Goal: Task Accomplishment & Management: Manage account settings

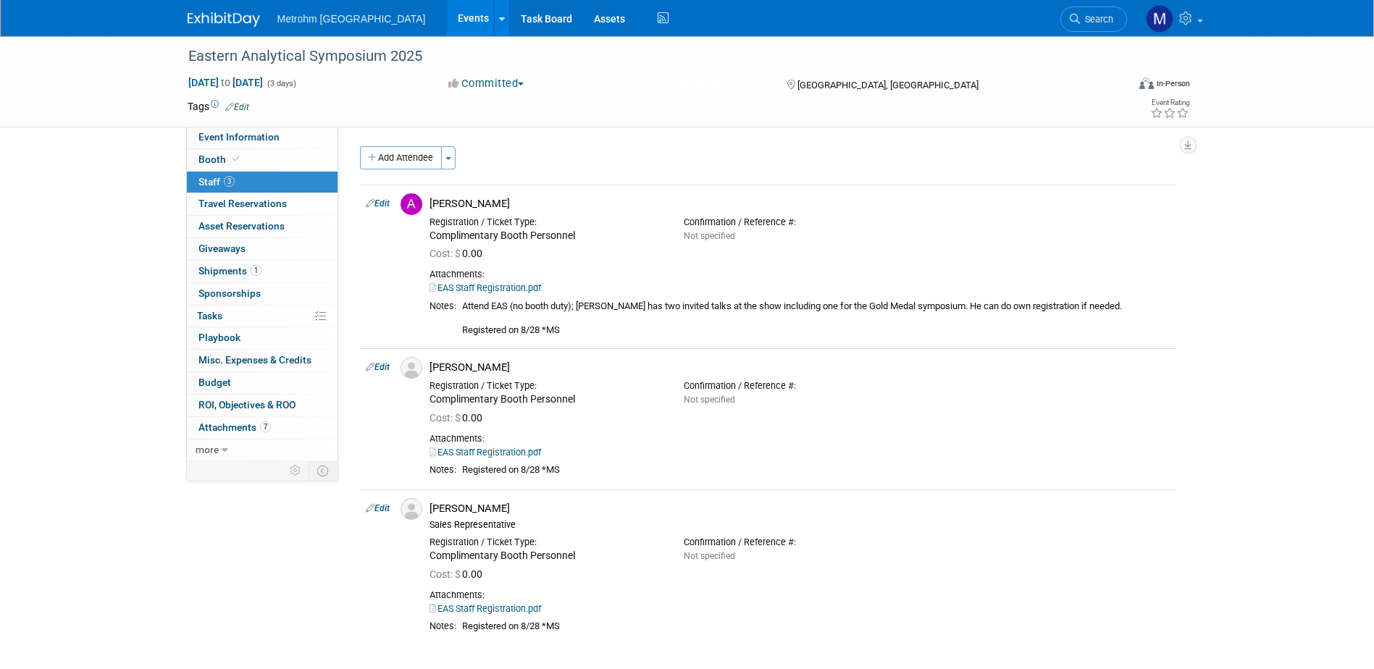
click at [218, 7] on link at bounding box center [233, 13] width 90 height 12
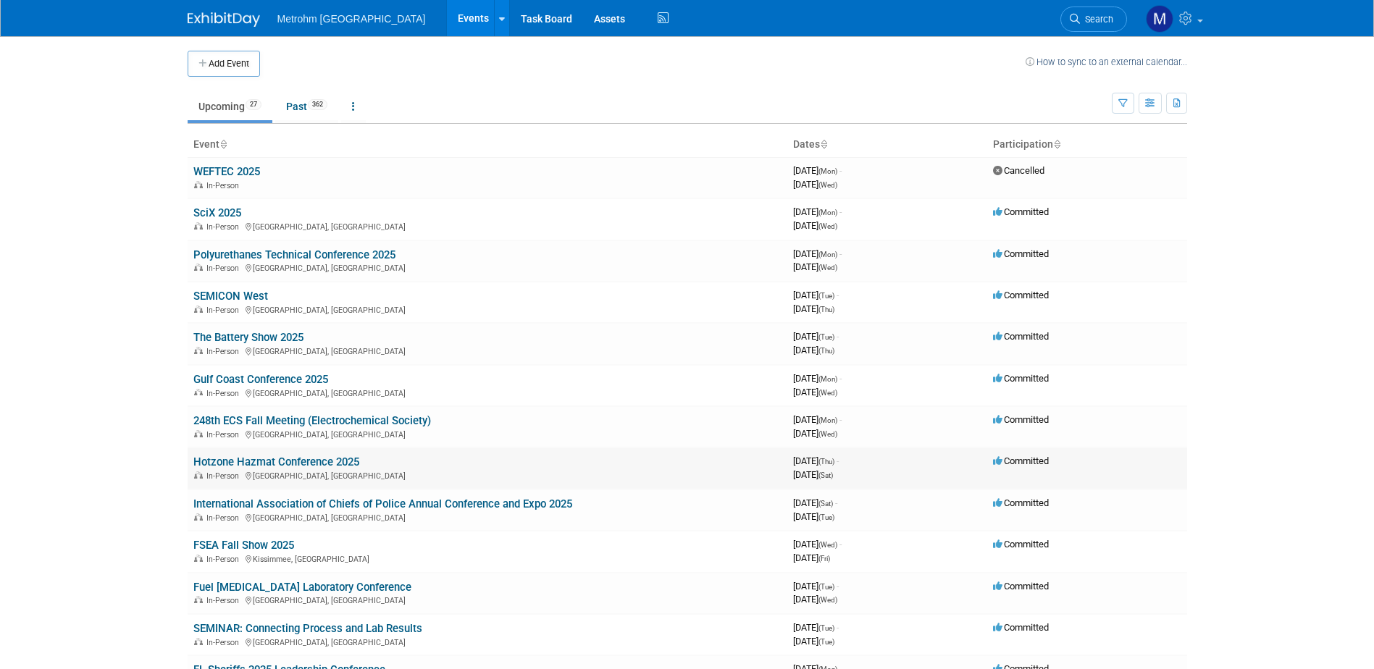
click at [340, 457] on link "Hotzone Hazmat Conference 2025" at bounding box center [276, 462] width 166 height 13
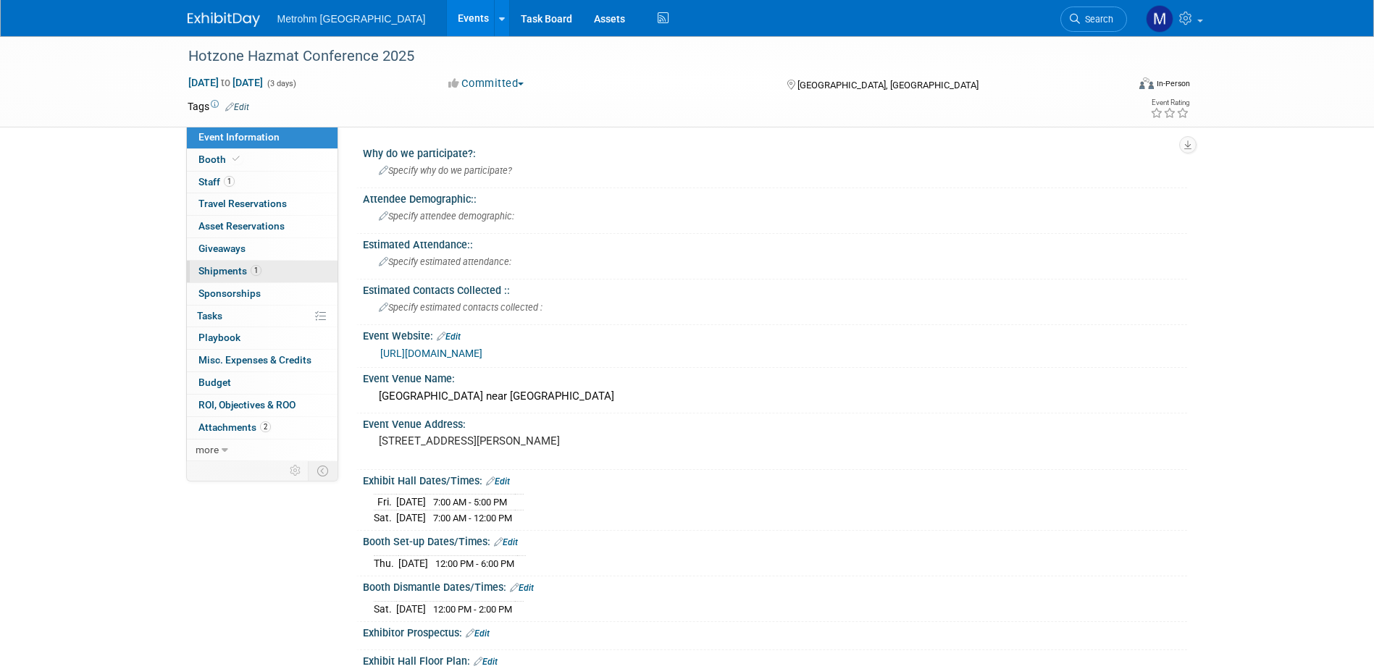
click at [300, 265] on link "1 Shipments 1" at bounding box center [262, 272] width 151 height 22
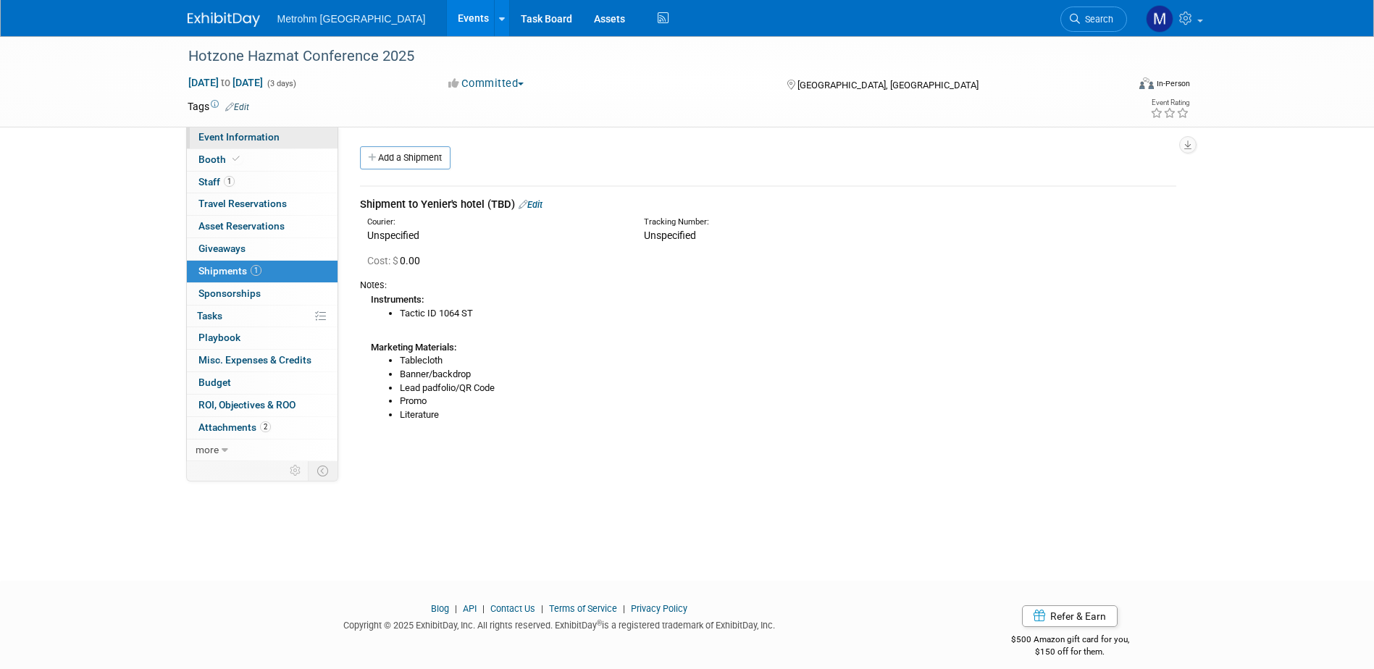
click at [288, 141] on link "Event Information" at bounding box center [262, 138] width 151 height 22
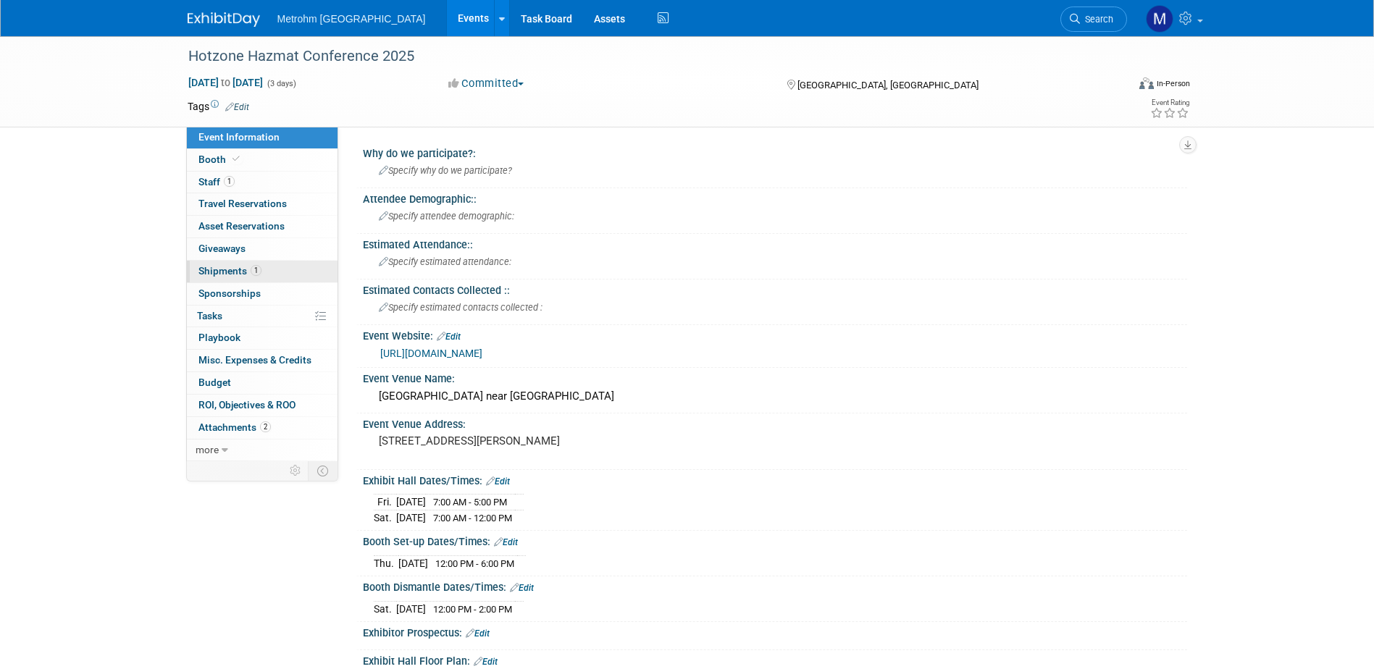
click at [287, 275] on link "1 Shipments 1" at bounding box center [262, 272] width 151 height 22
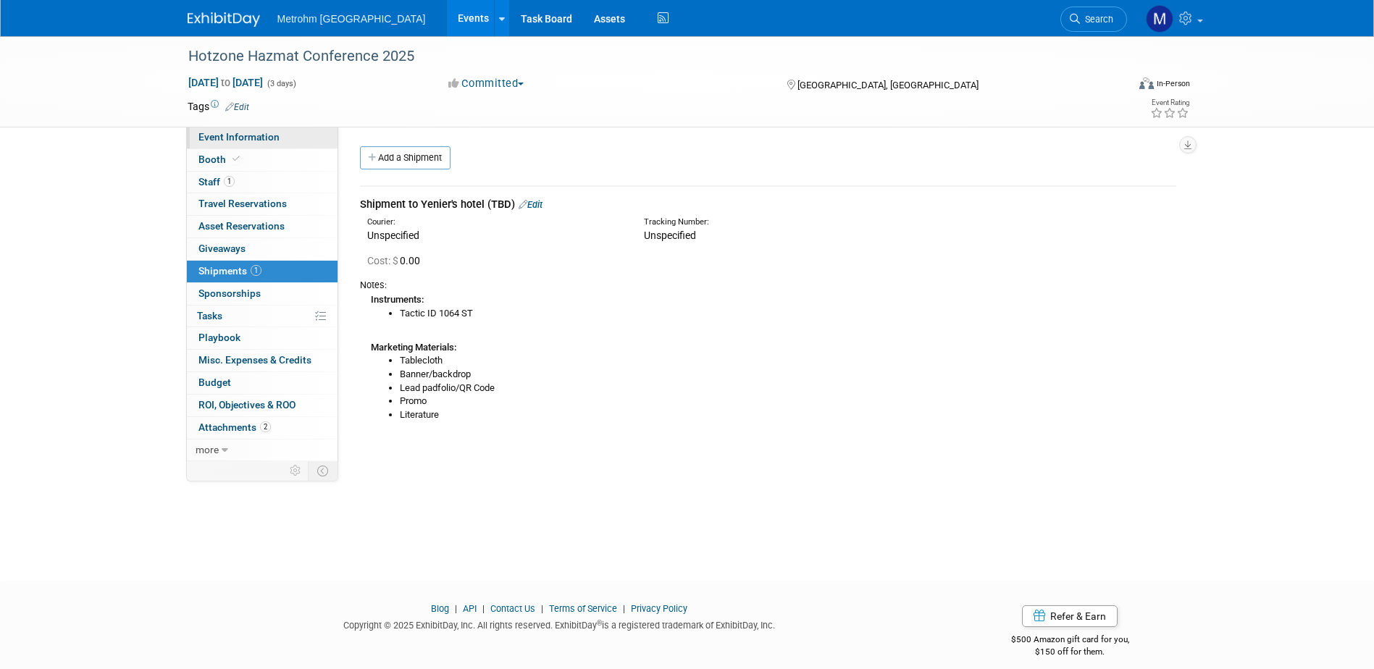
click at [296, 140] on link "Event Information" at bounding box center [262, 138] width 151 height 22
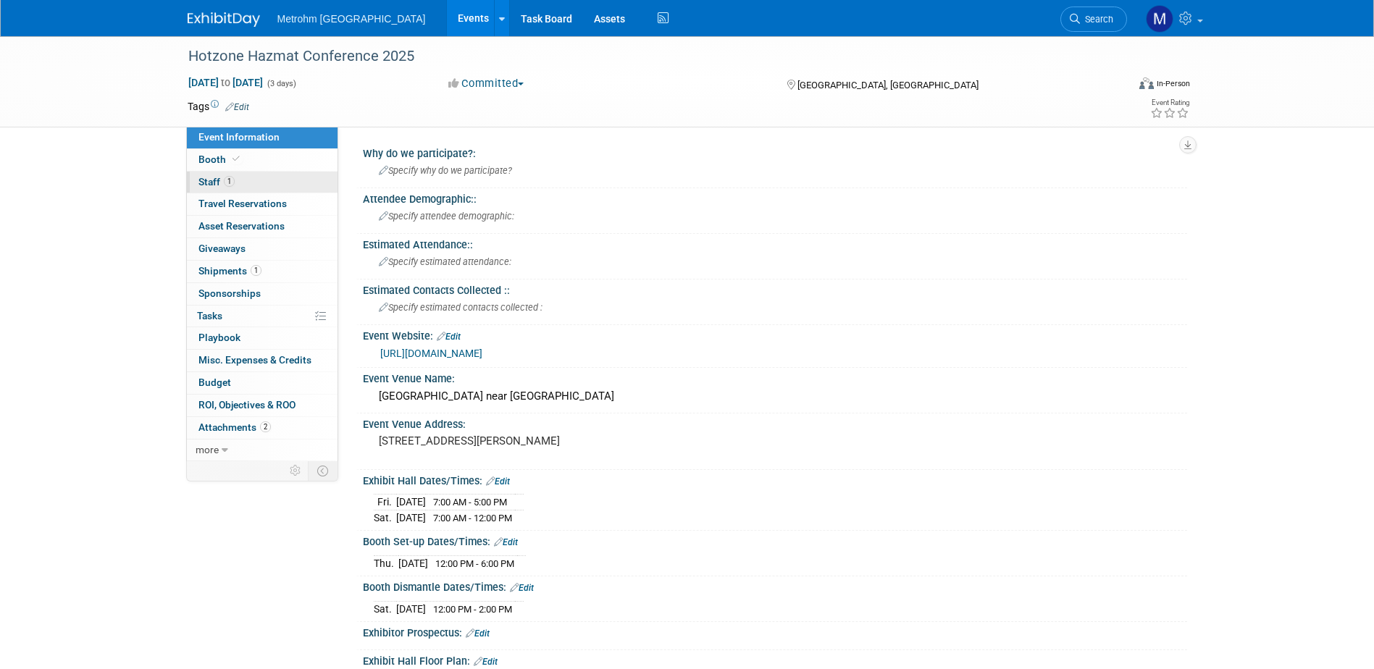
click at [223, 176] on span "Staff 1" at bounding box center [216, 182] width 36 height 12
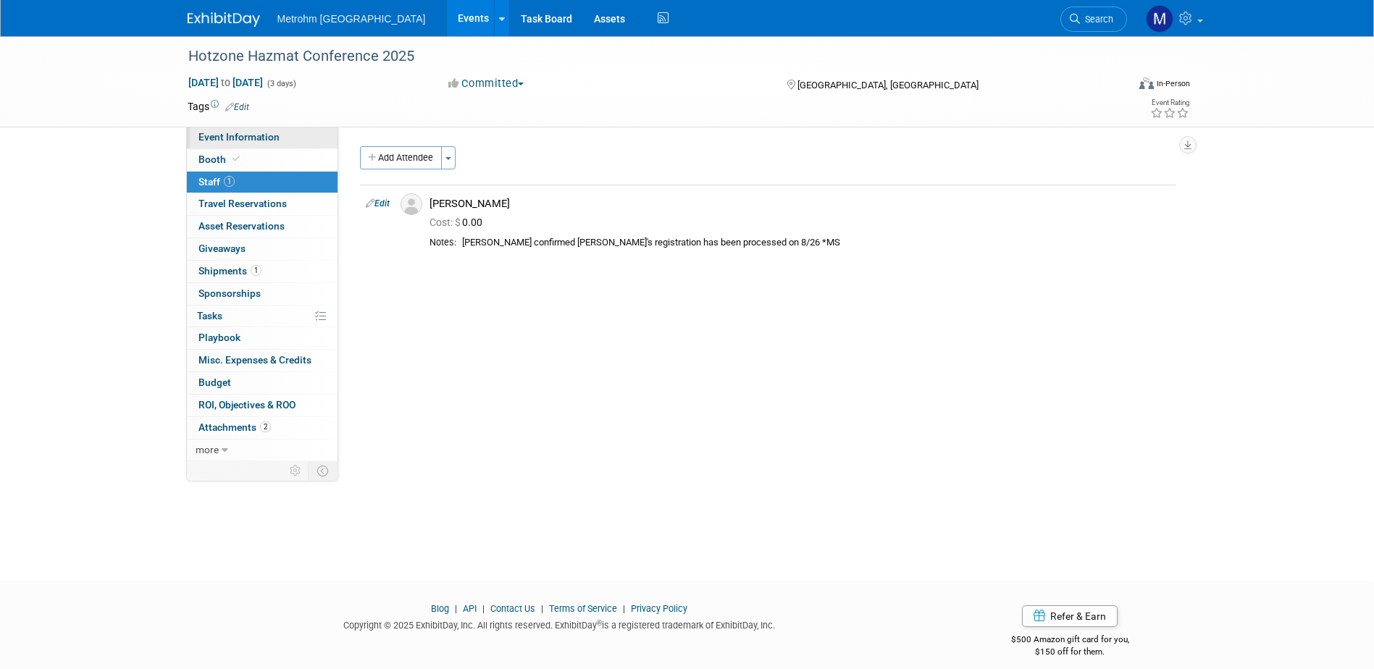
click at [284, 145] on link "Event Information" at bounding box center [262, 138] width 151 height 22
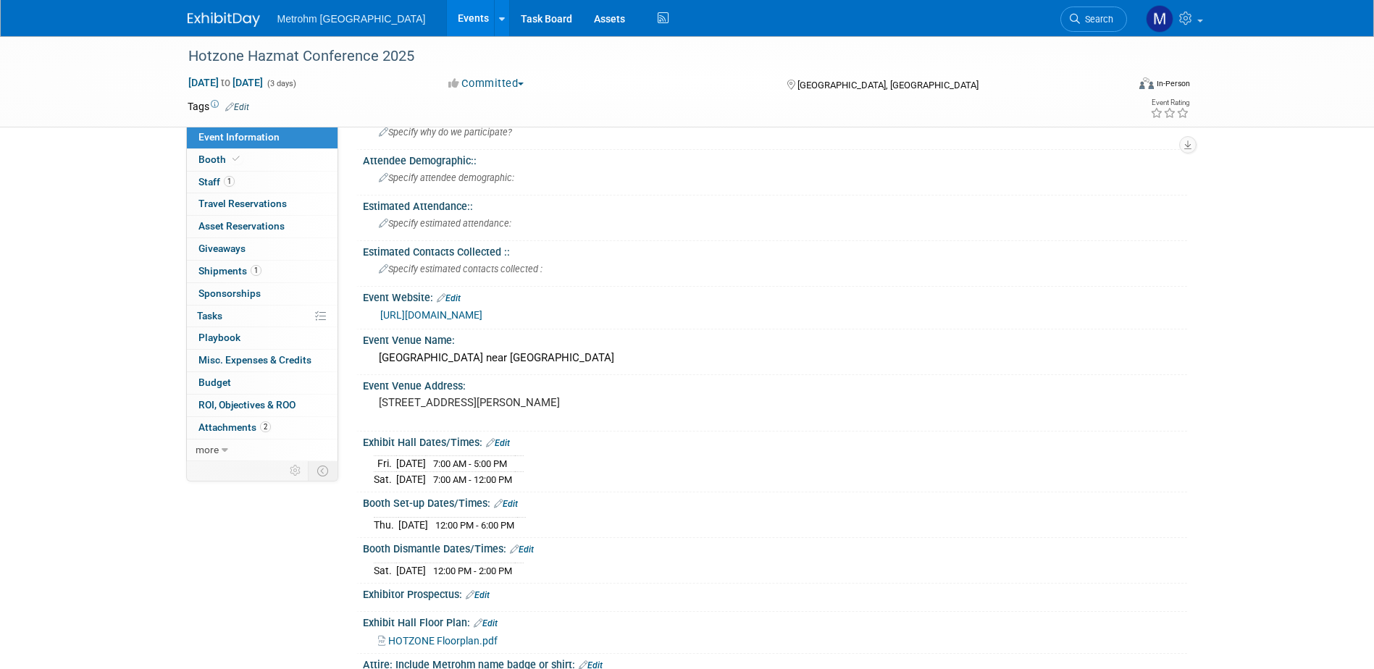
scroll to position [72, 0]
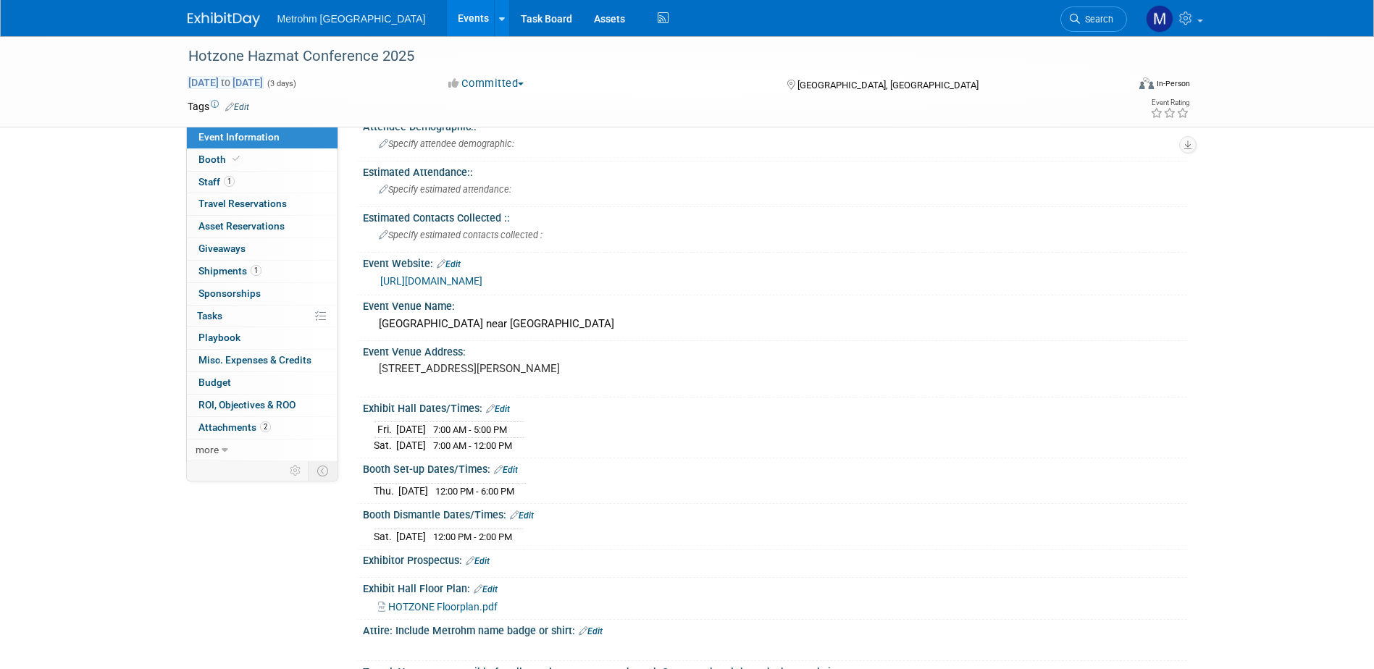
click at [221, 85] on span "Oct 16, 2025 to Oct 18, 2025" at bounding box center [226, 82] width 76 height 13
select select "9"
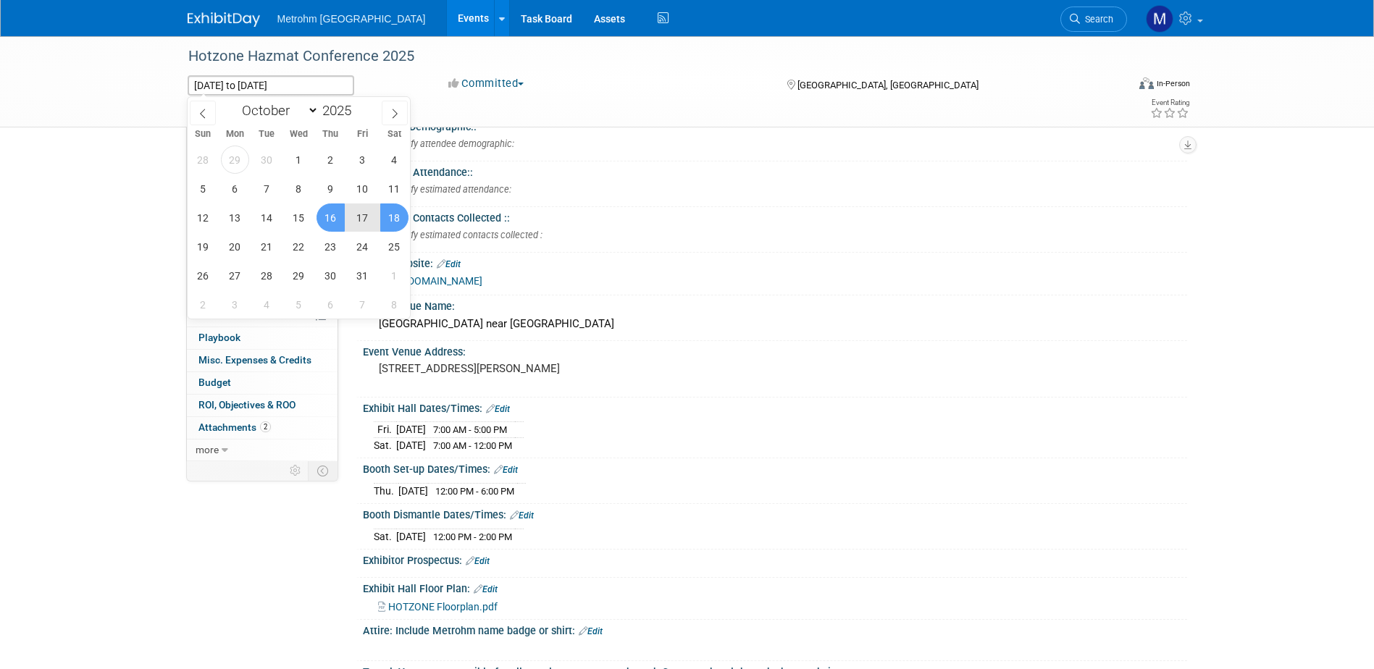
click at [365, 223] on span "17" at bounding box center [362, 218] width 28 height 28
type input "Oct 17, 2025"
click at [385, 221] on span "18" at bounding box center [394, 218] width 28 height 28
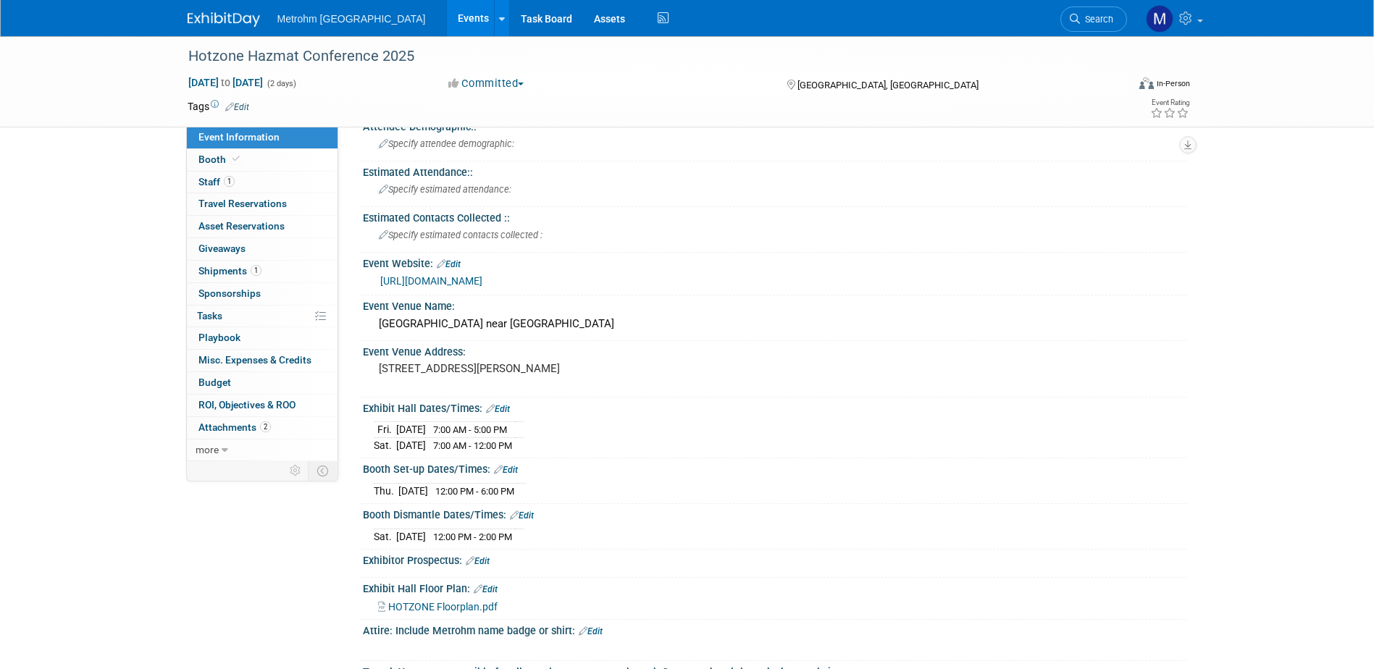
click at [89, 167] on div "Hotzone Hazmat Conference 2025 Oct 17, 2025 to Oct 18, 2025 (2 days) Oct 17, 20…" at bounding box center [687, 571] width 1374 height 1215
click at [254, 177] on link "1 Staff 1" at bounding box center [262, 183] width 151 height 22
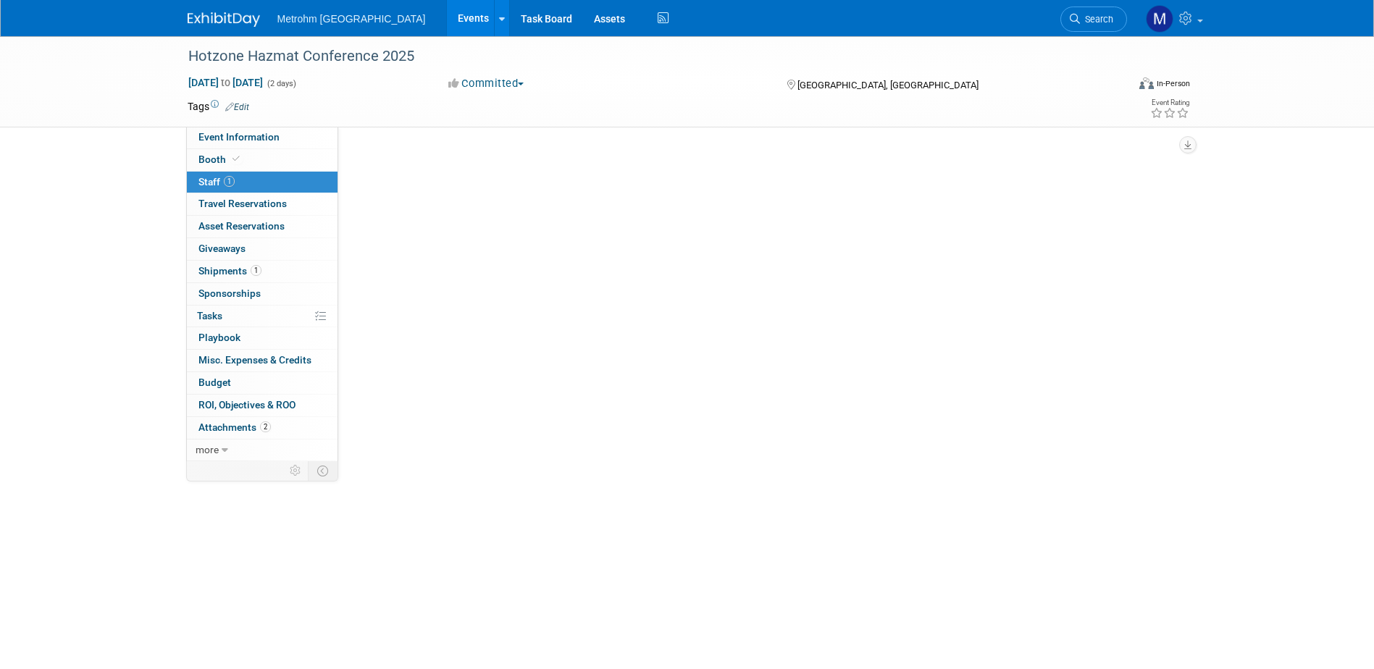
scroll to position [0, 0]
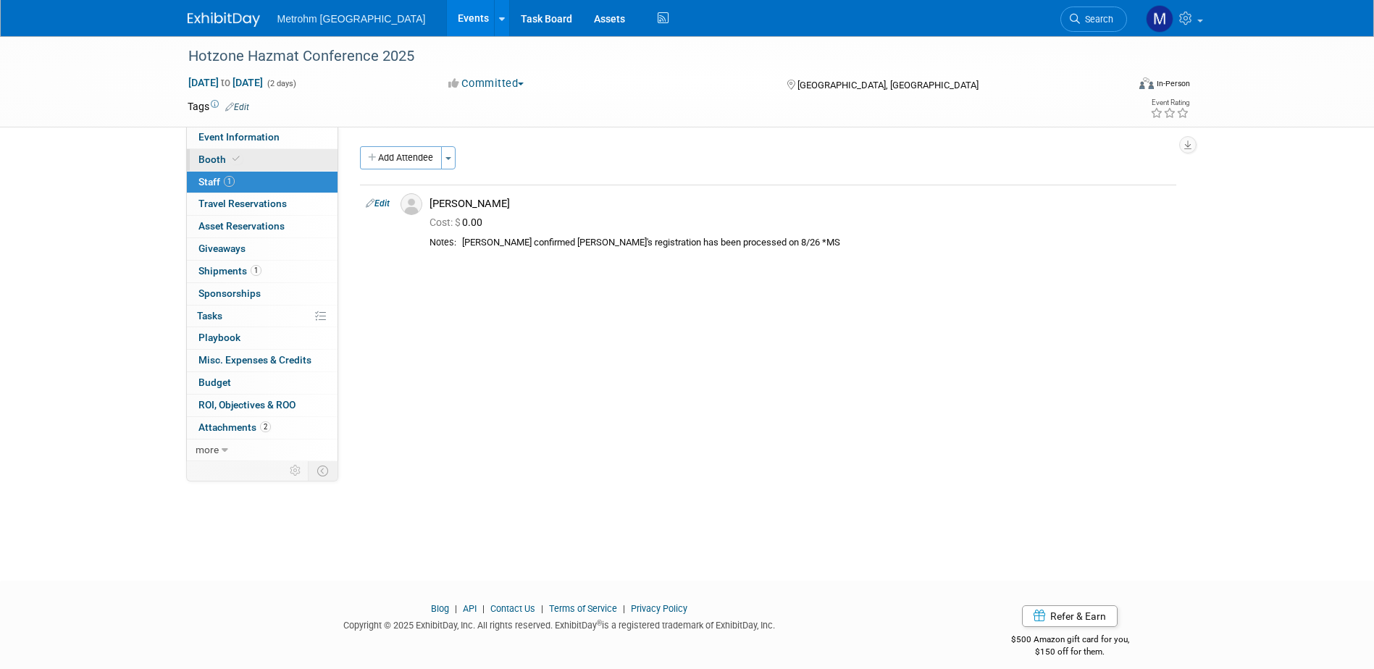
click at [255, 163] on link "Booth" at bounding box center [262, 160] width 151 height 22
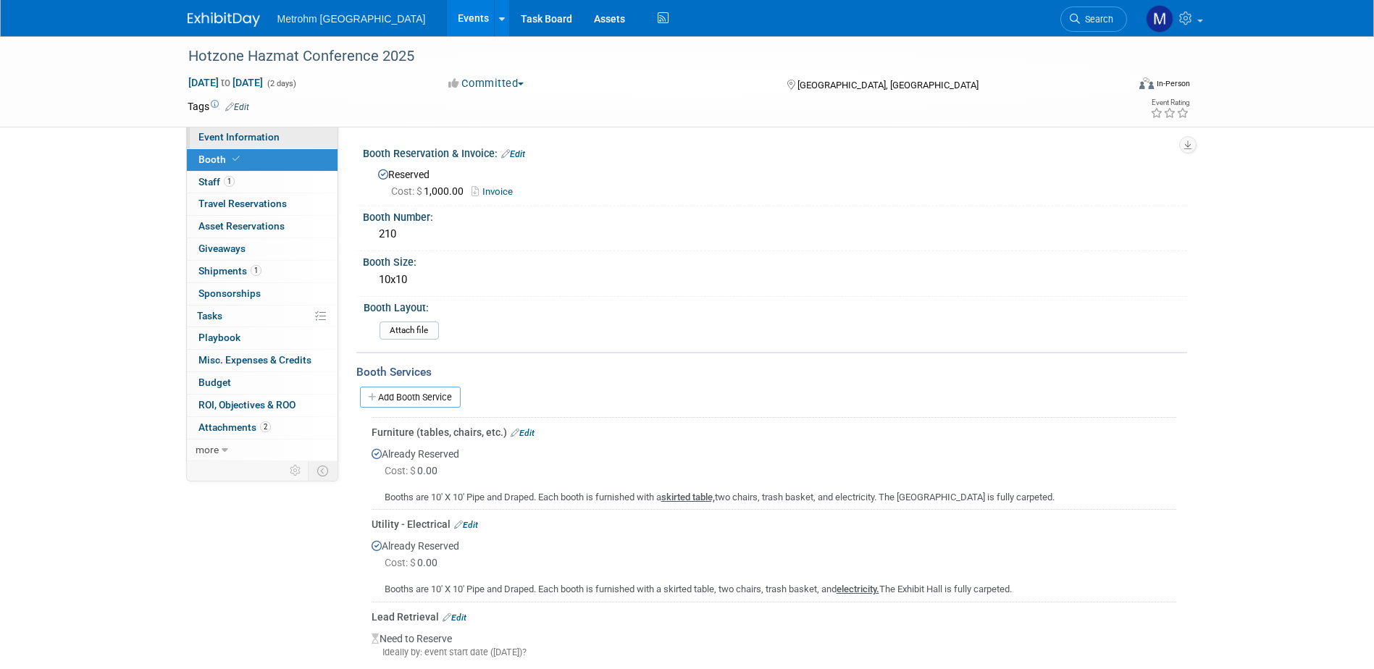
click at [243, 128] on link "Event Information" at bounding box center [262, 138] width 151 height 22
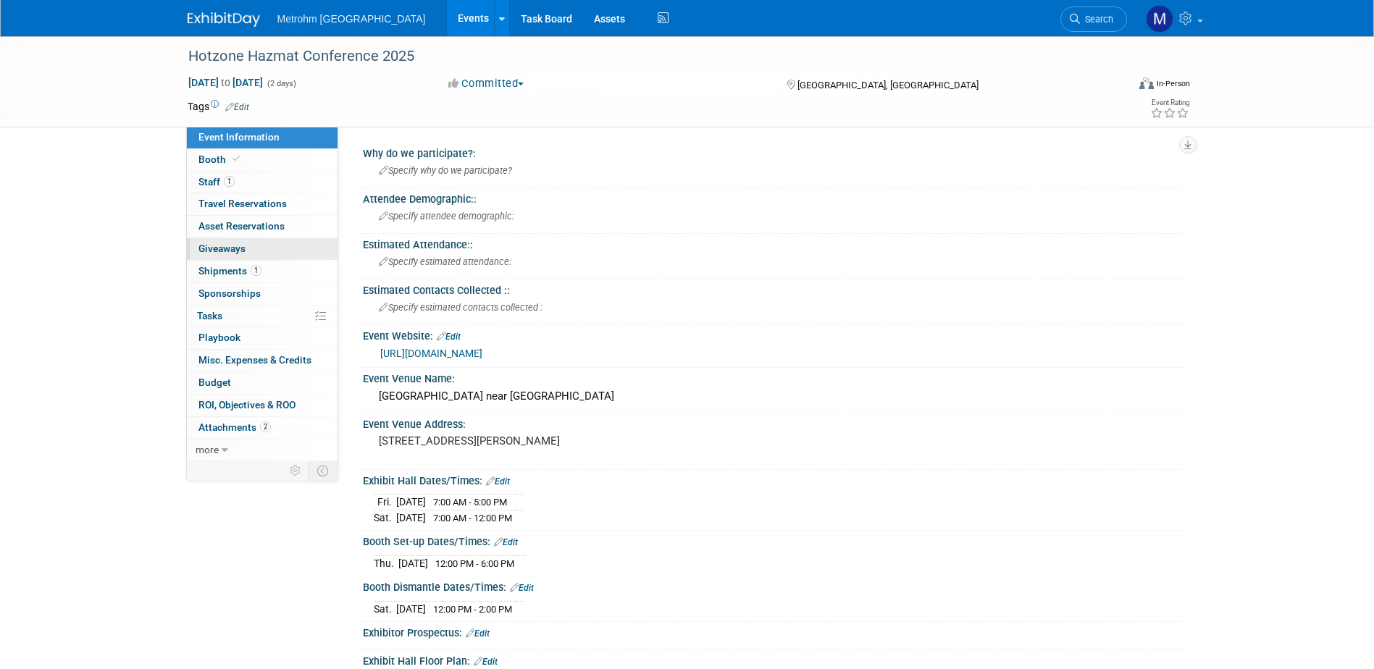
click at [253, 257] on link "0 Giveaways 0" at bounding box center [262, 249] width 151 height 22
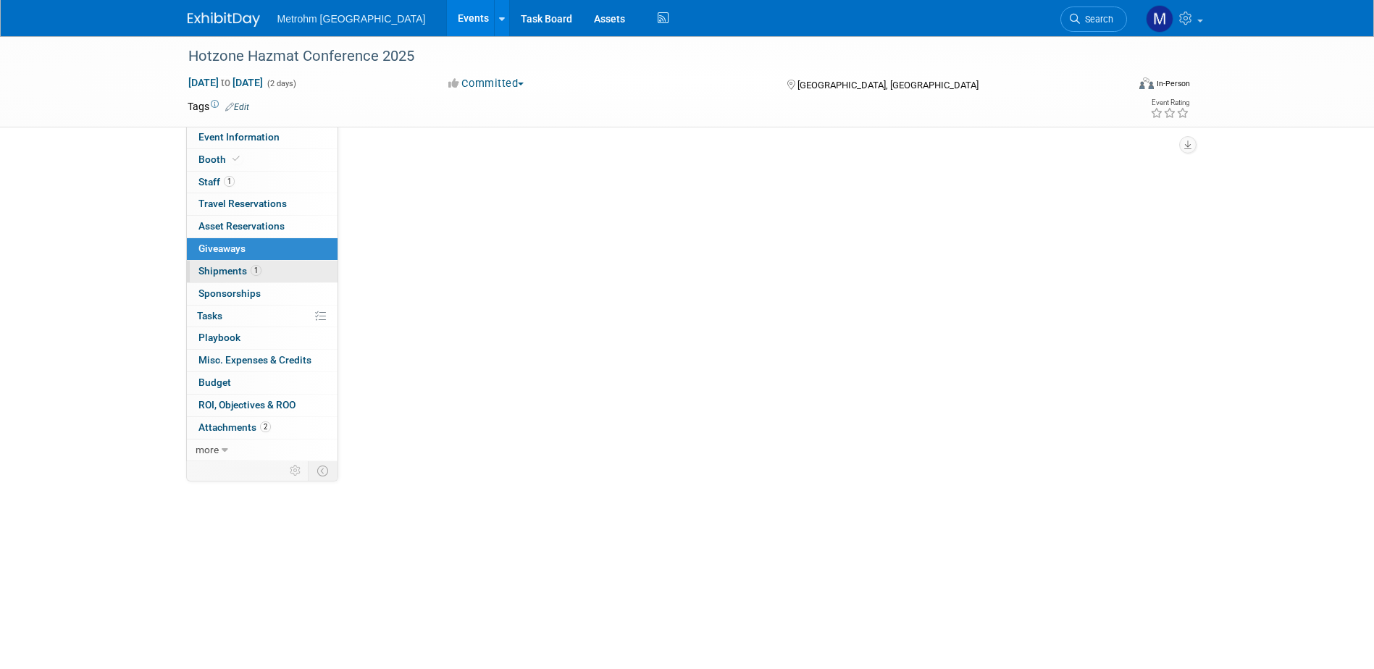
click at [254, 262] on link "1 Shipments 1" at bounding box center [262, 272] width 151 height 22
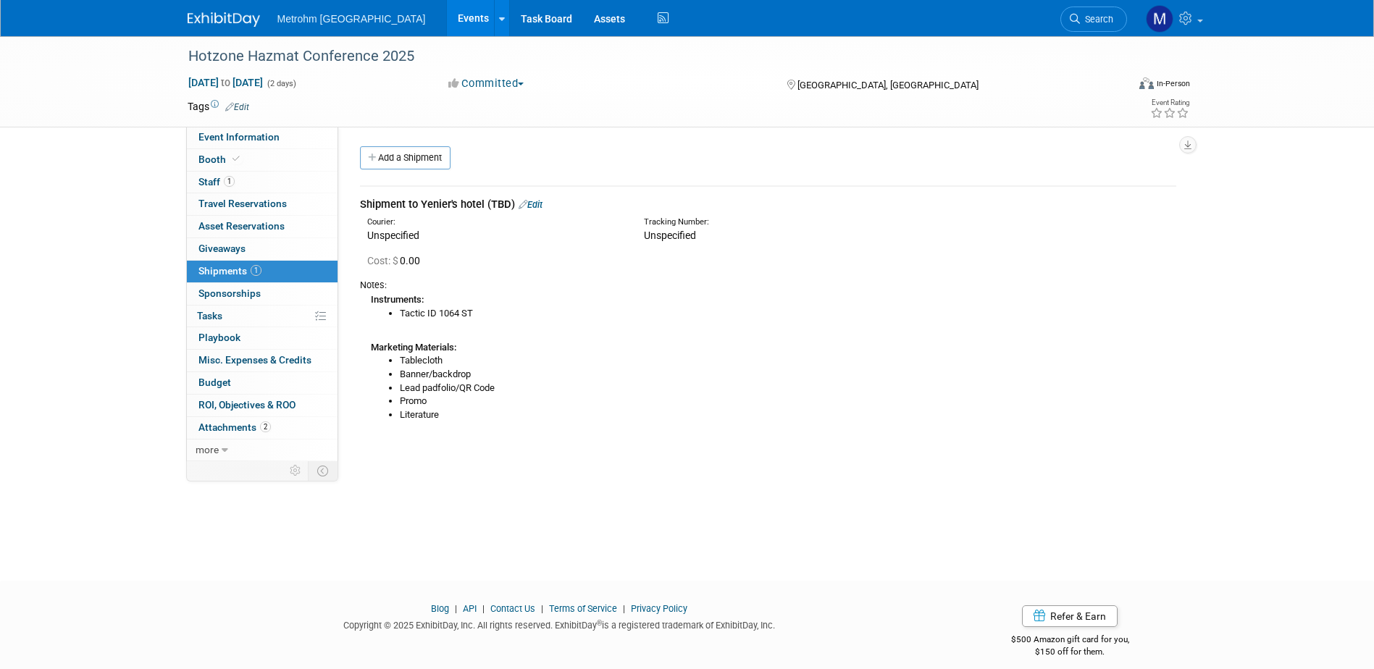
click at [630, 445] on div "Shipment to Yenier's hotel (TBD) Edit Courier: Unspecified 0.00" at bounding box center [768, 309] width 838 height 272
click at [248, 164] on link "Booth" at bounding box center [262, 160] width 151 height 22
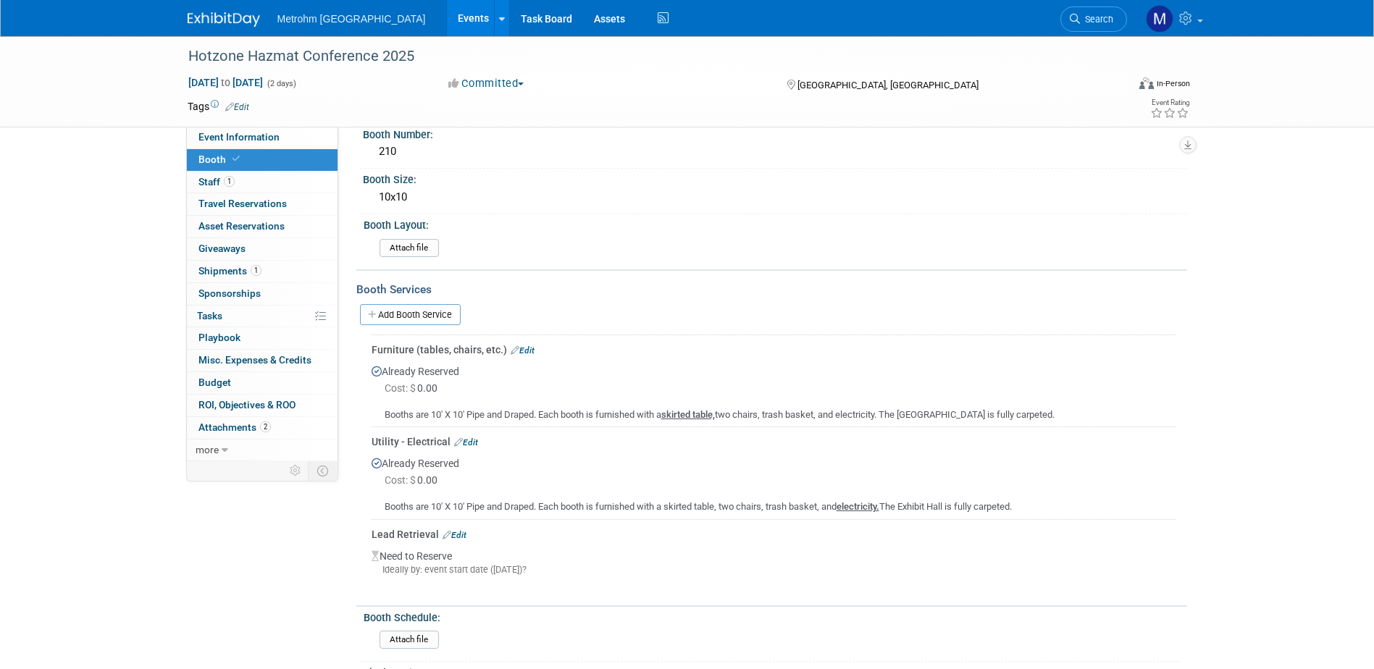
scroll to position [217, 0]
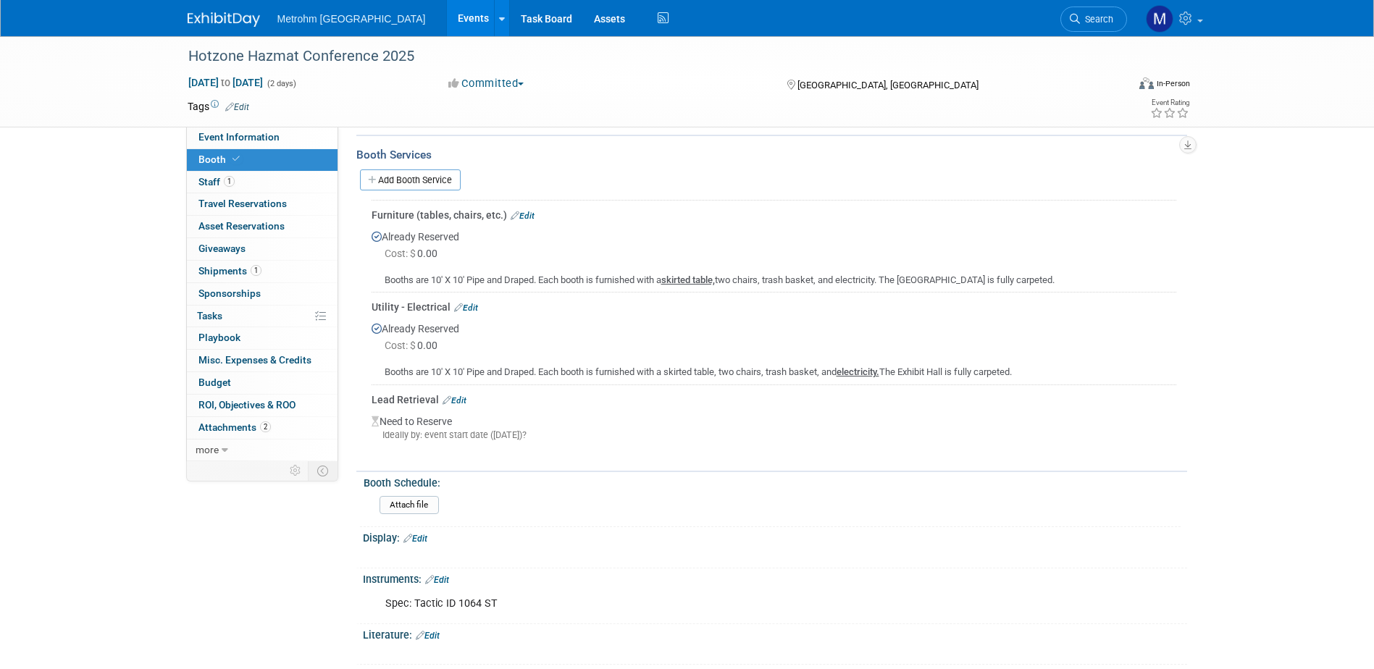
click at [698, 282] on b "skirted table," at bounding box center [688, 280] width 54 height 11
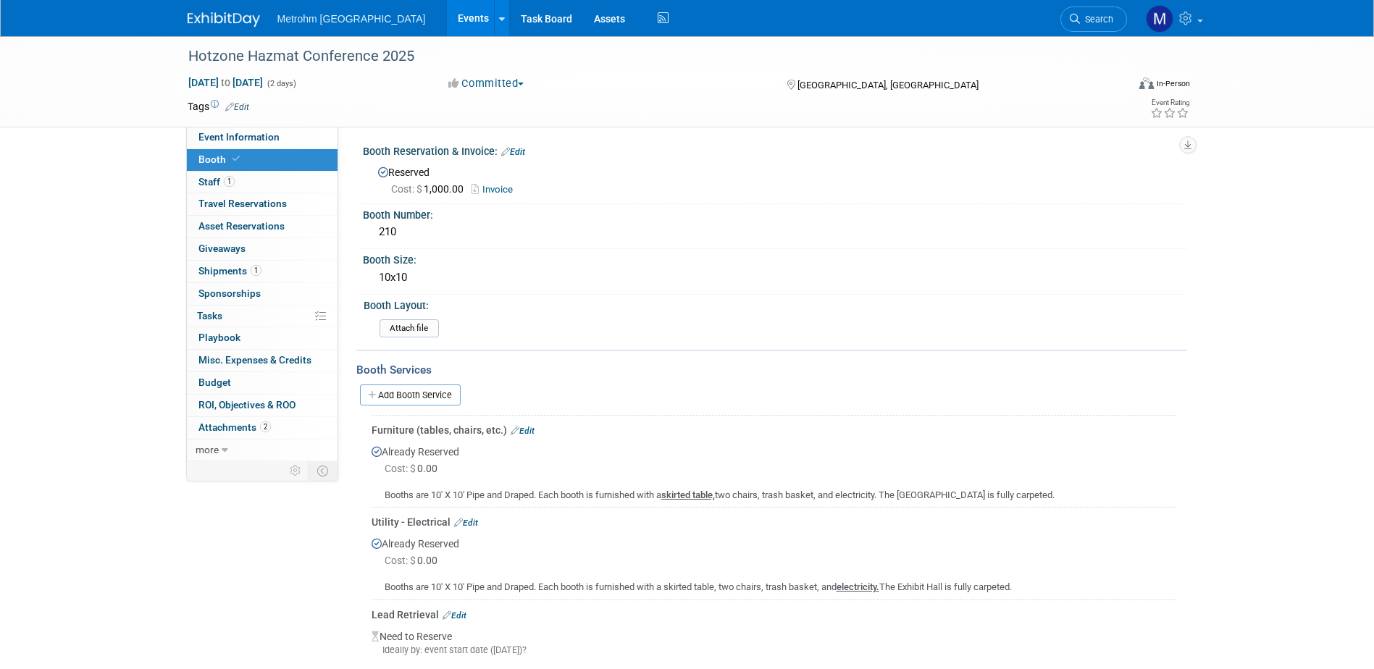
scroll to position [0, 0]
click at [303, 191] on link "1 Staff 1" at bounding box center [262, 183] width 151 height 22
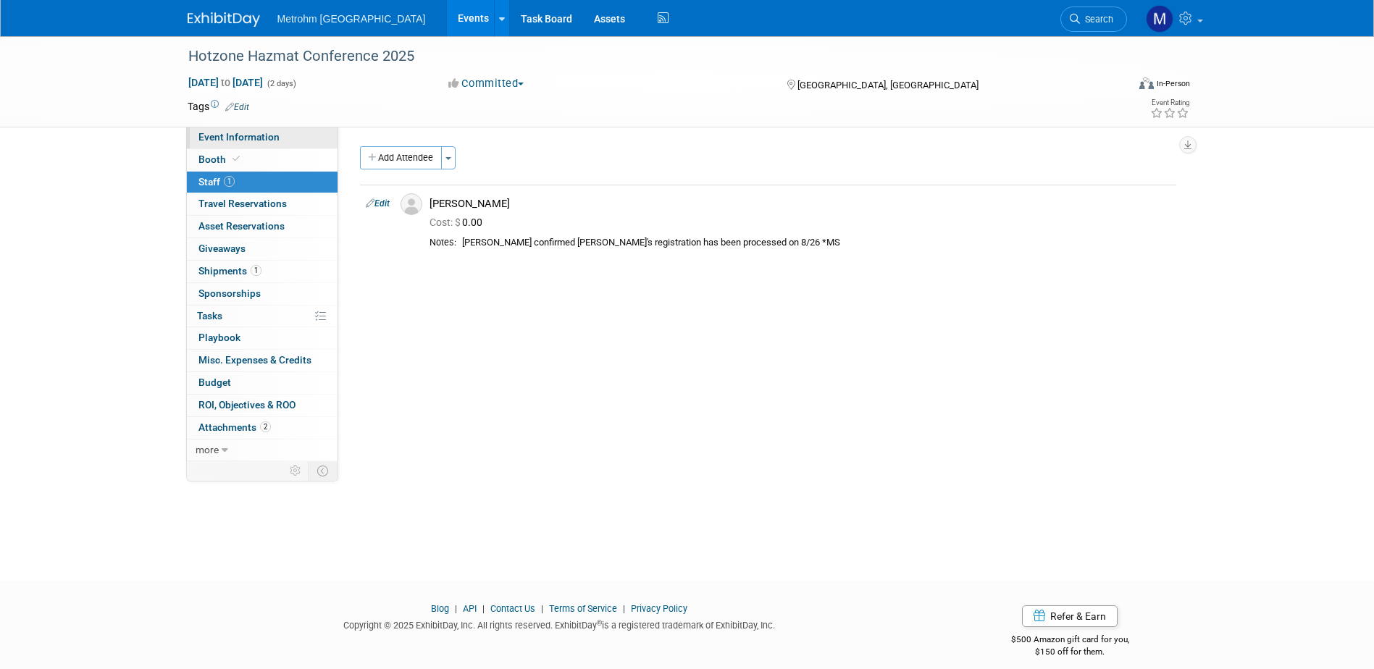
click at [218, 143] on link "Event Information" at bounding box center [262, 138] width 151 height 22
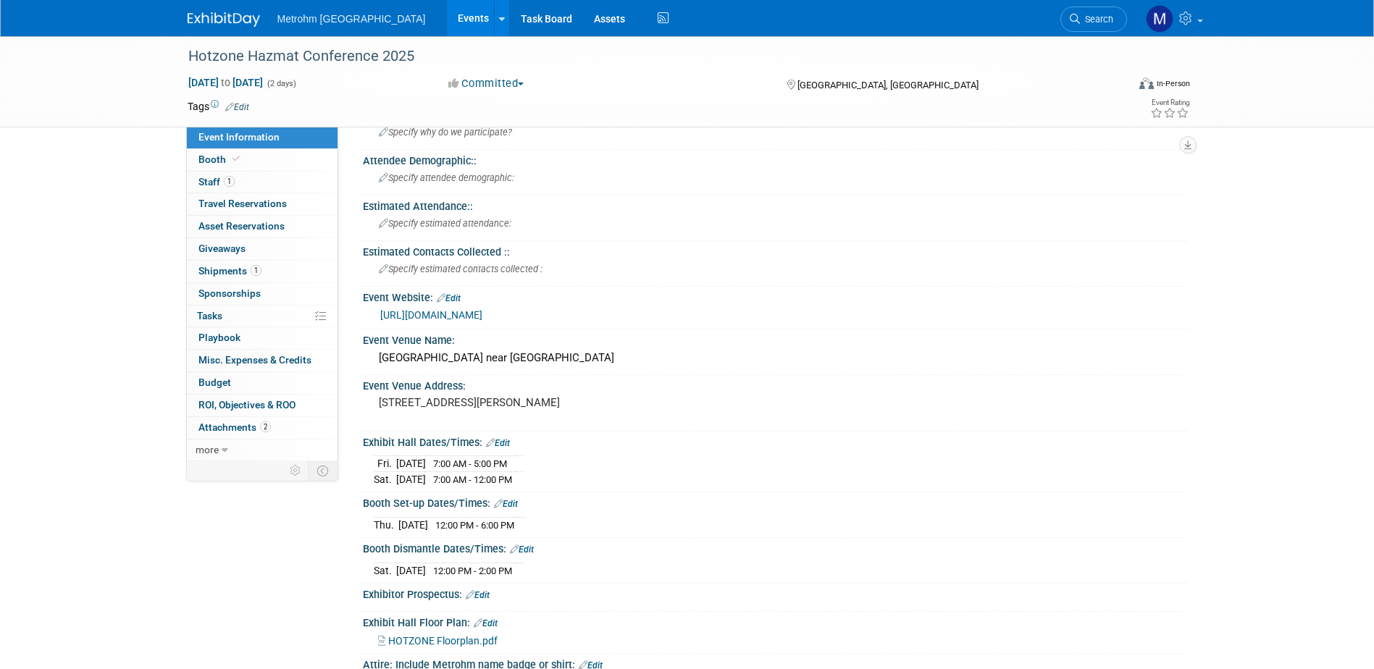
scroll to position [72, 0]
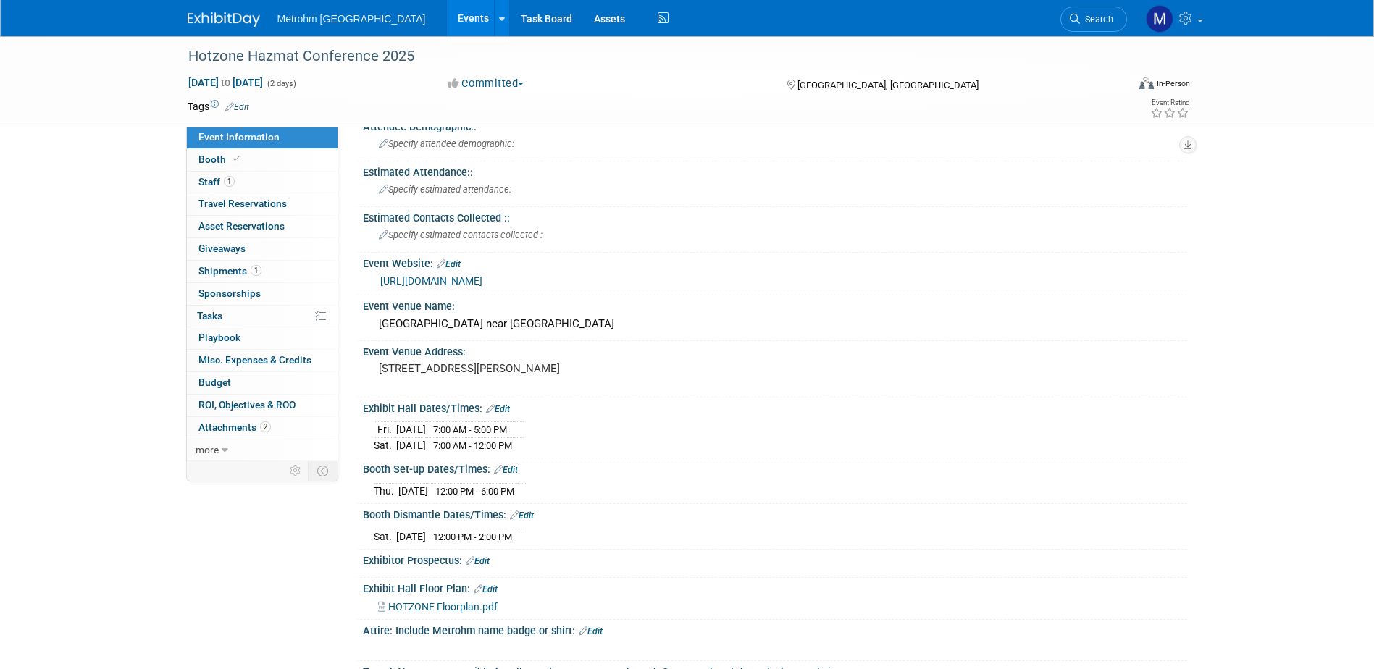
click at [469, 280] on link "https://hotzone.org/" at bounding box center [431, 281] width 102 height 12
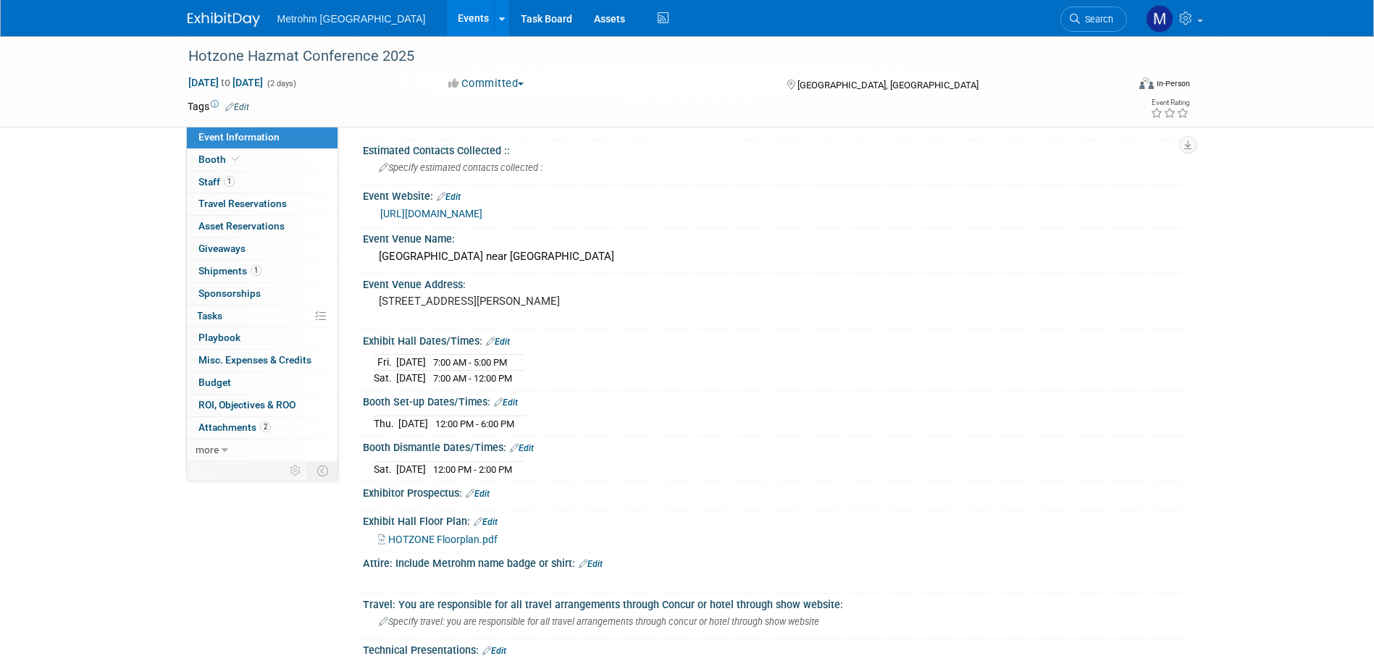
scroll to position [145, 0]
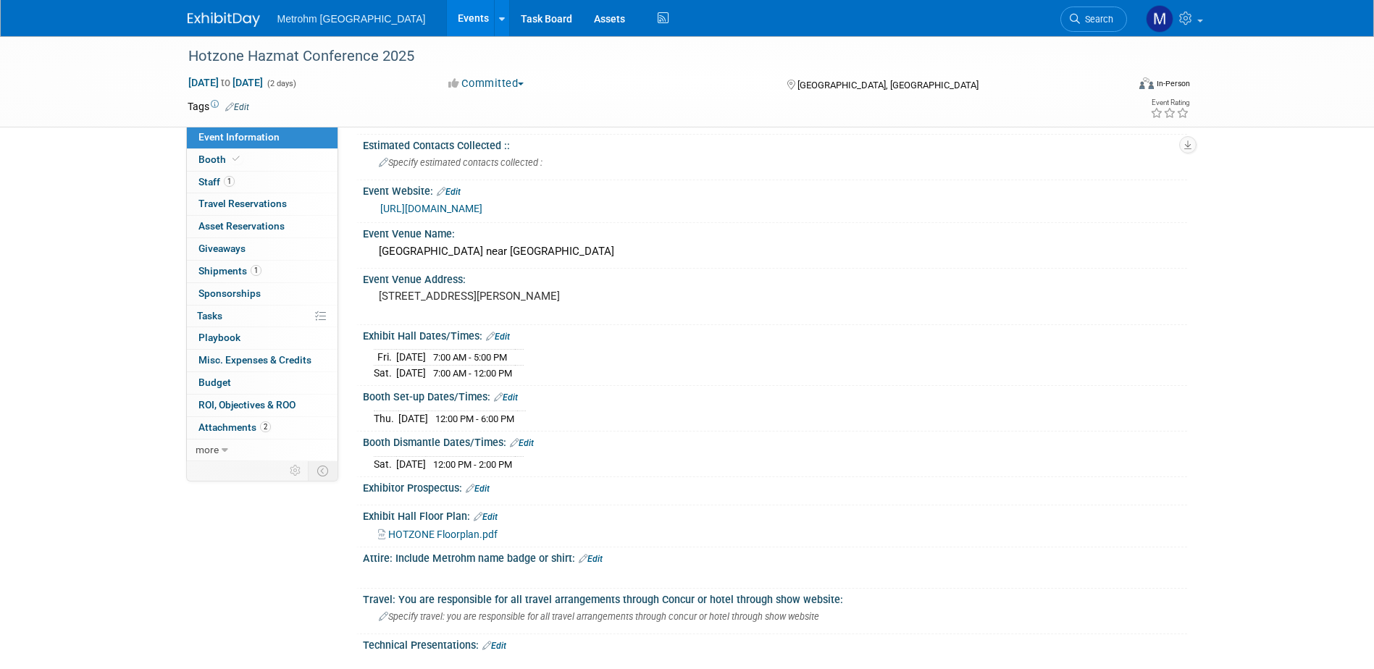
click at [474, 535] on span "HOTZONE Floorplan.pdf" at bounding box center [442, 535] width 109 height 12
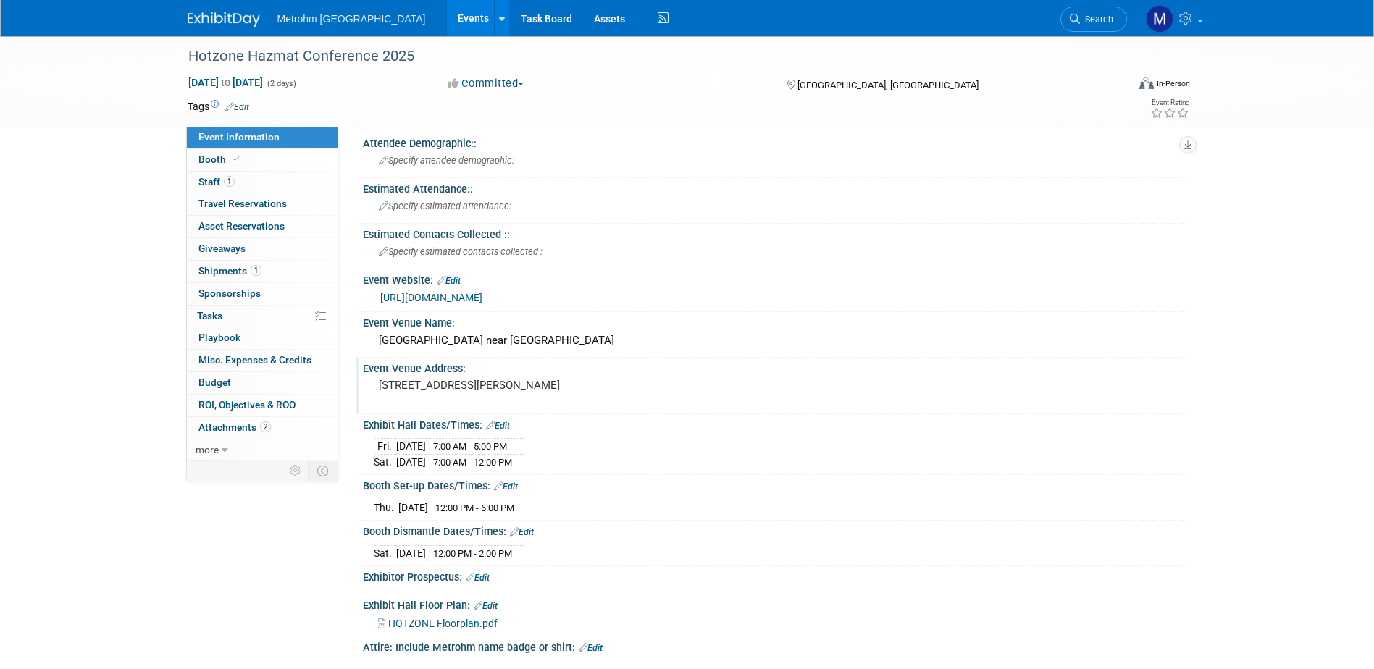
scroll to position [72, 0]
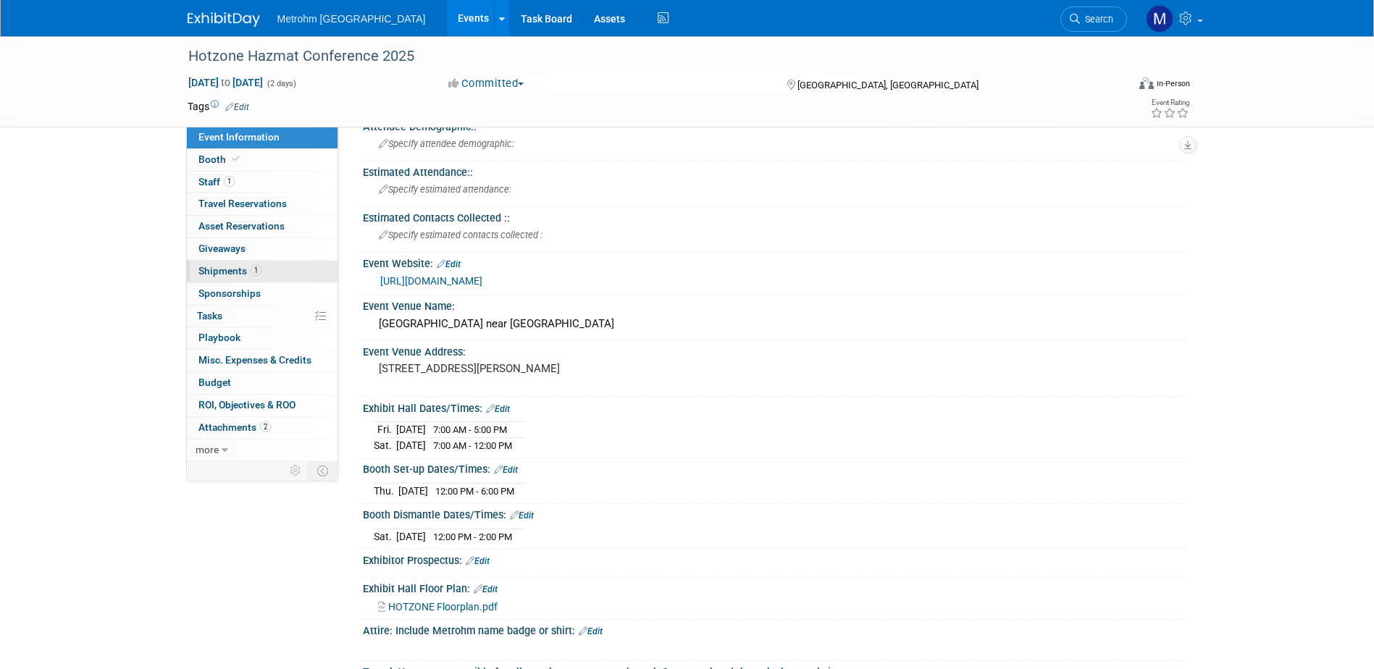
click at [277, 267] on link "1 Shipments 1" at bounding box center [262, 272] width 151 height 22
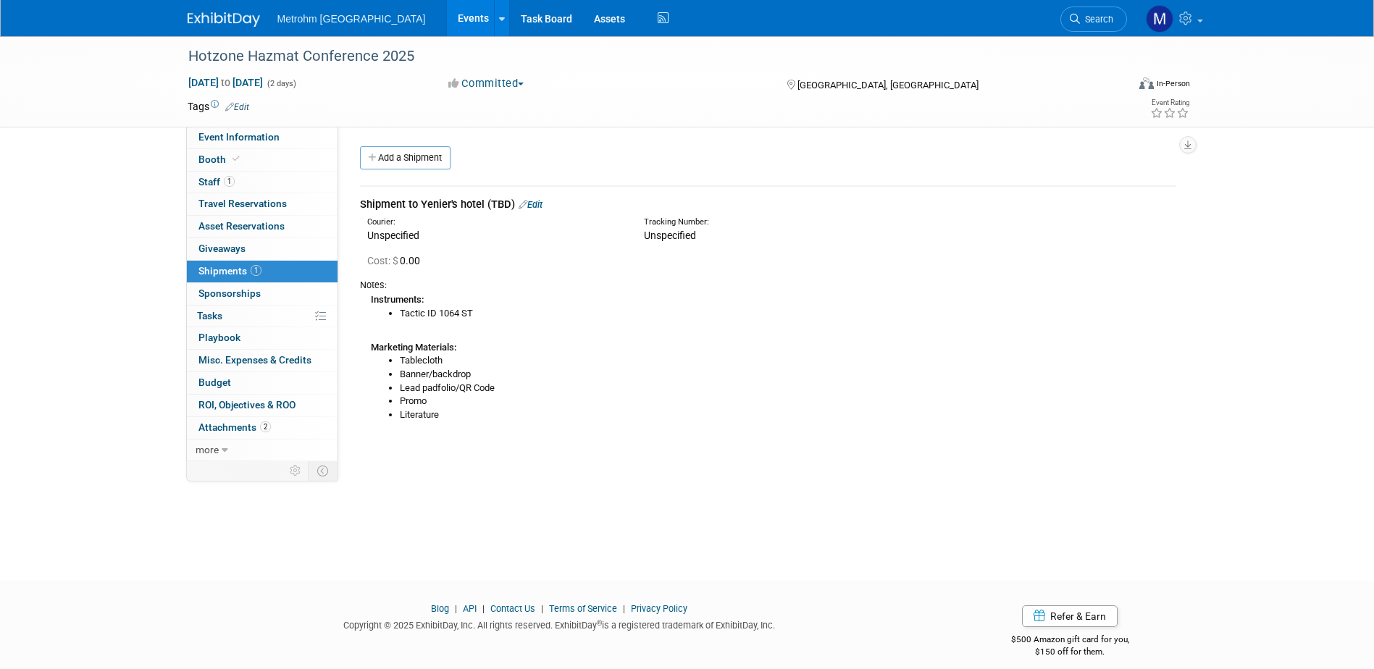
click at [540, 205] on link "Edit" at bounding box center [531, 204] width 24 height 11
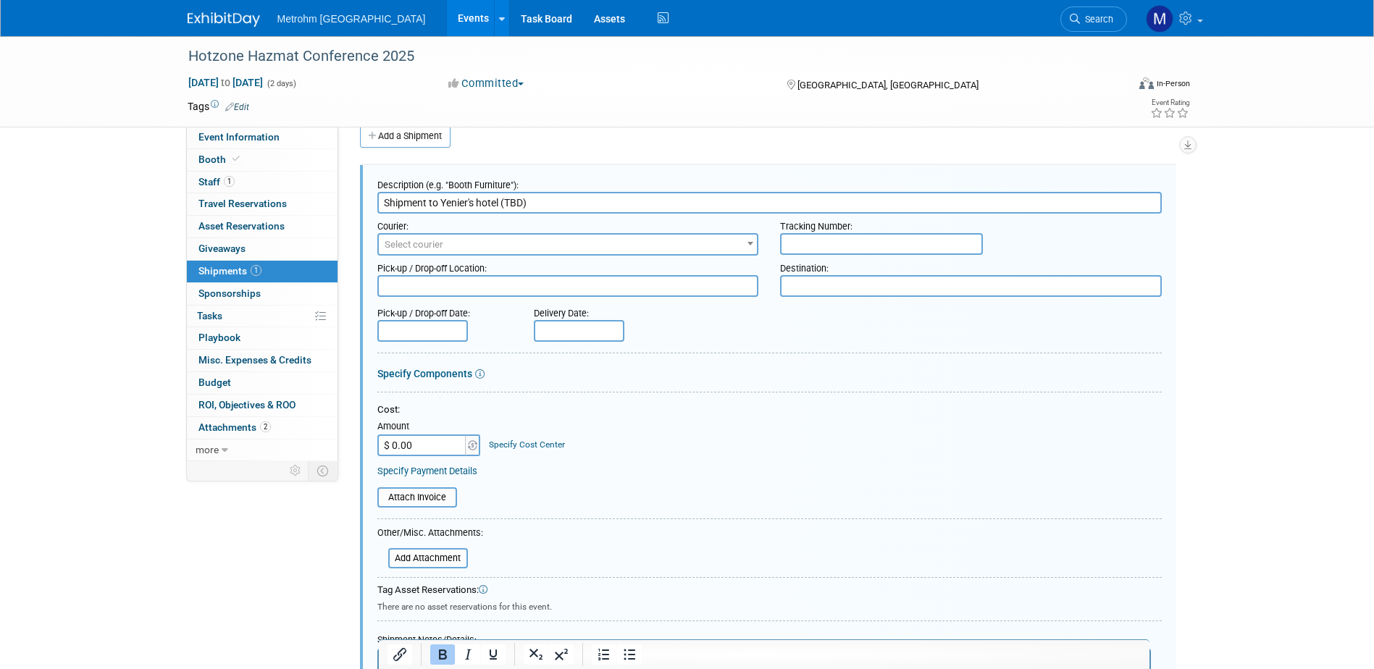
drag, startPoint x: 545, startPoint y: 204, endPoint x: 479, endPoint y: 215, distance: 66.8
click at [479, 215] on form "Description (e.g. "Booth Furniture"): Shipment to Yenier's hotel (TBD) Courier:…" at bounding box center [769, 521] width 784 height 699
type input "Shipment to Yenier's"
click at [822, 290] on textarea at bounding box center [971, 286] width 382 height 22
paste textarea "1419 W Clay St Houston, TX 77019"
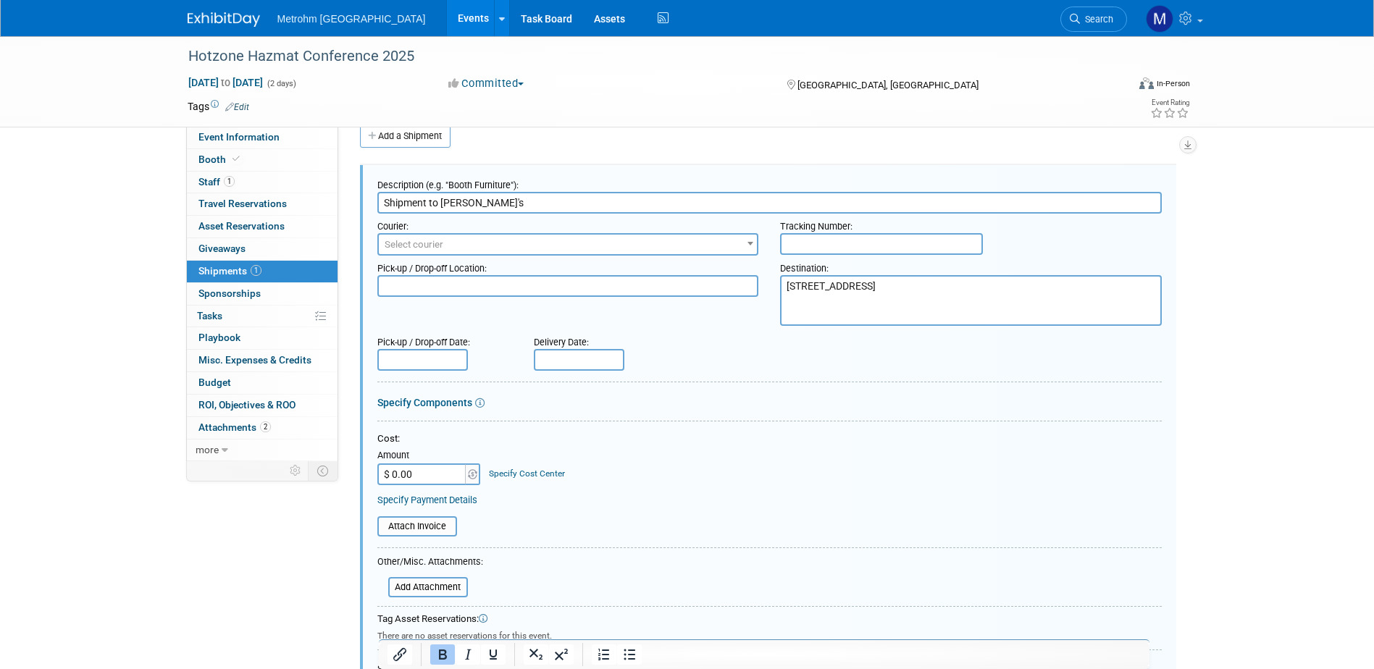
click at [788, 283] on textarea "1419 W Clay St Houston, TX 77019" at bounding box center [971, 300] width 382 height 51
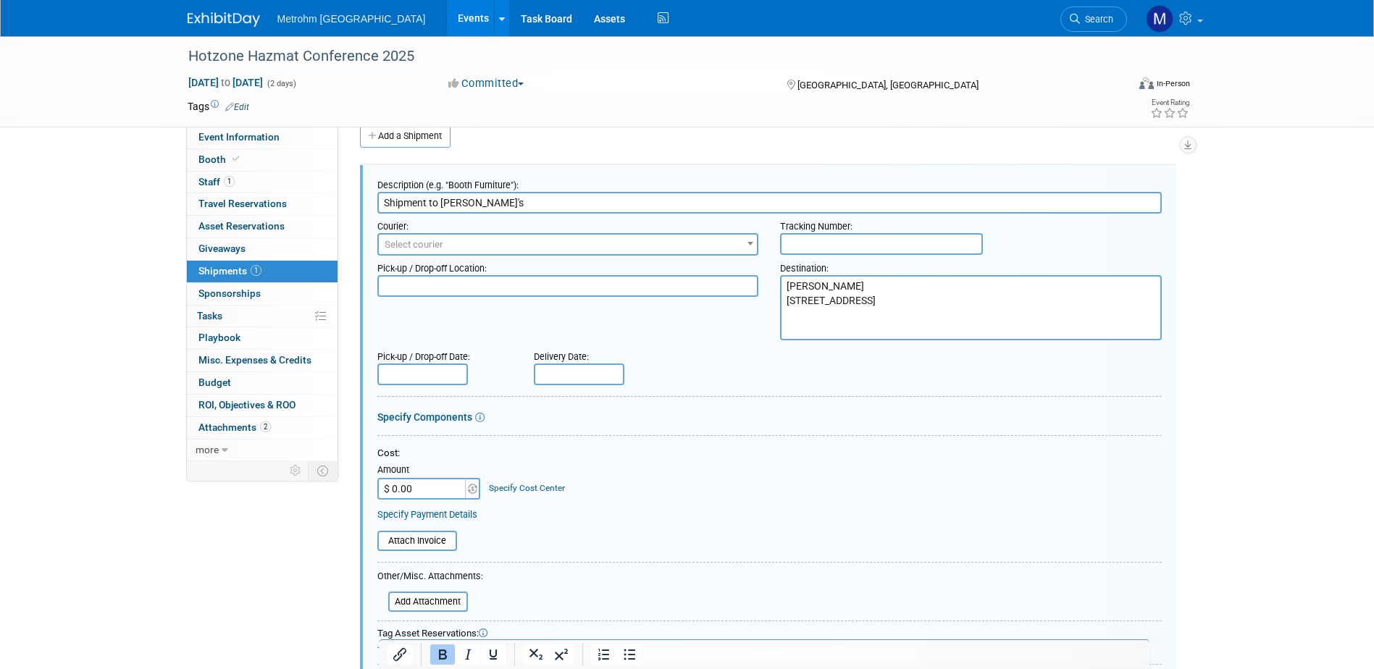
click at [850, 340] on div at bounding box center [769, 342] width 784 height 4
click at [853, 327] on textarea "Yenier Leyva 1419 W Clay St Houston, TX 77019" at bounding box center [971, 307] width 382 height 65
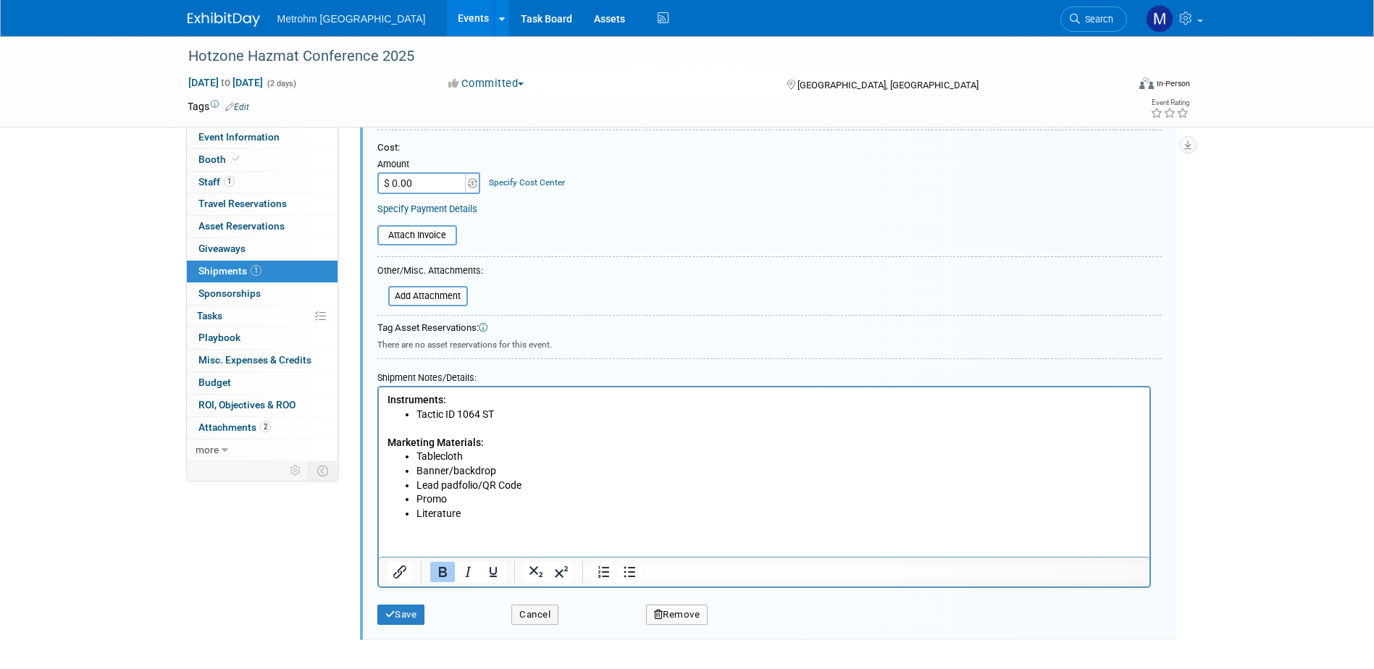
scroll to position [384, 0]
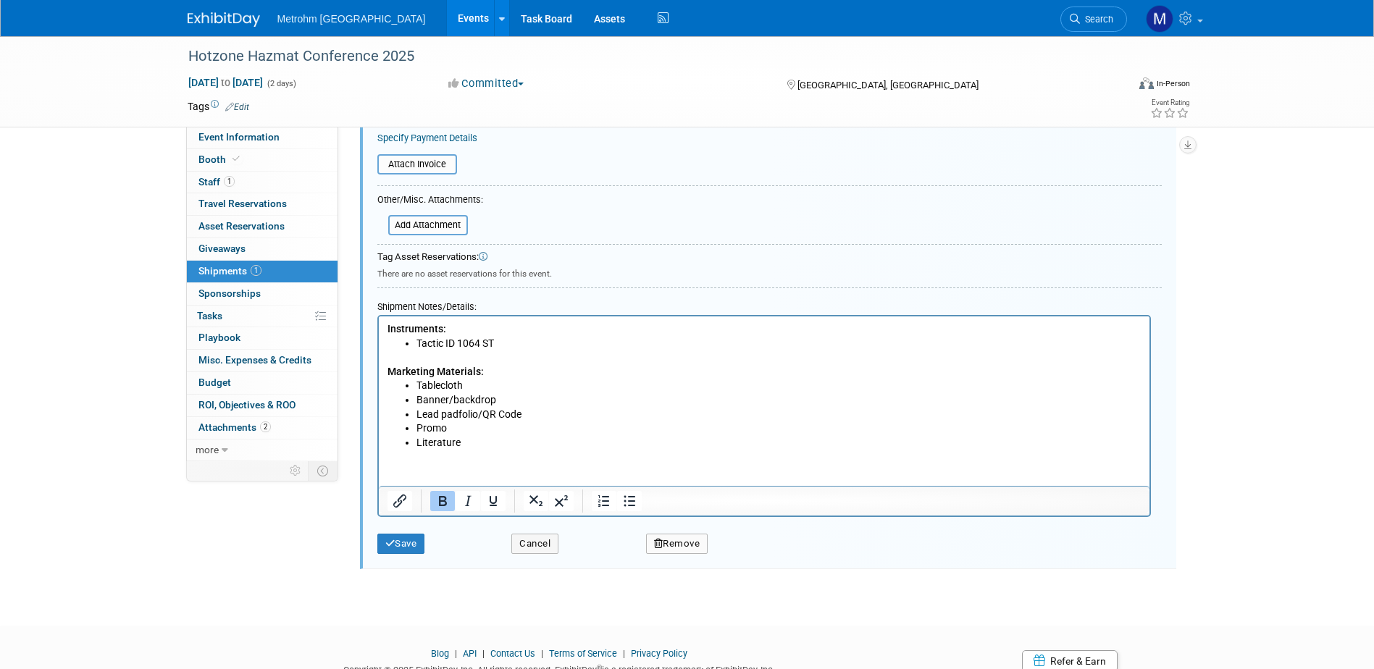
type textarea "Yenier Leyva 1419 W Clay St Houston, TX 77019"
click at [537, 343] on li "Tactic ID 1064 ST" at bounding box center [778, 344] width 725 height 14
click at [397, 547] on button "Save" at bounding box center [401, 544] width 48 height 20
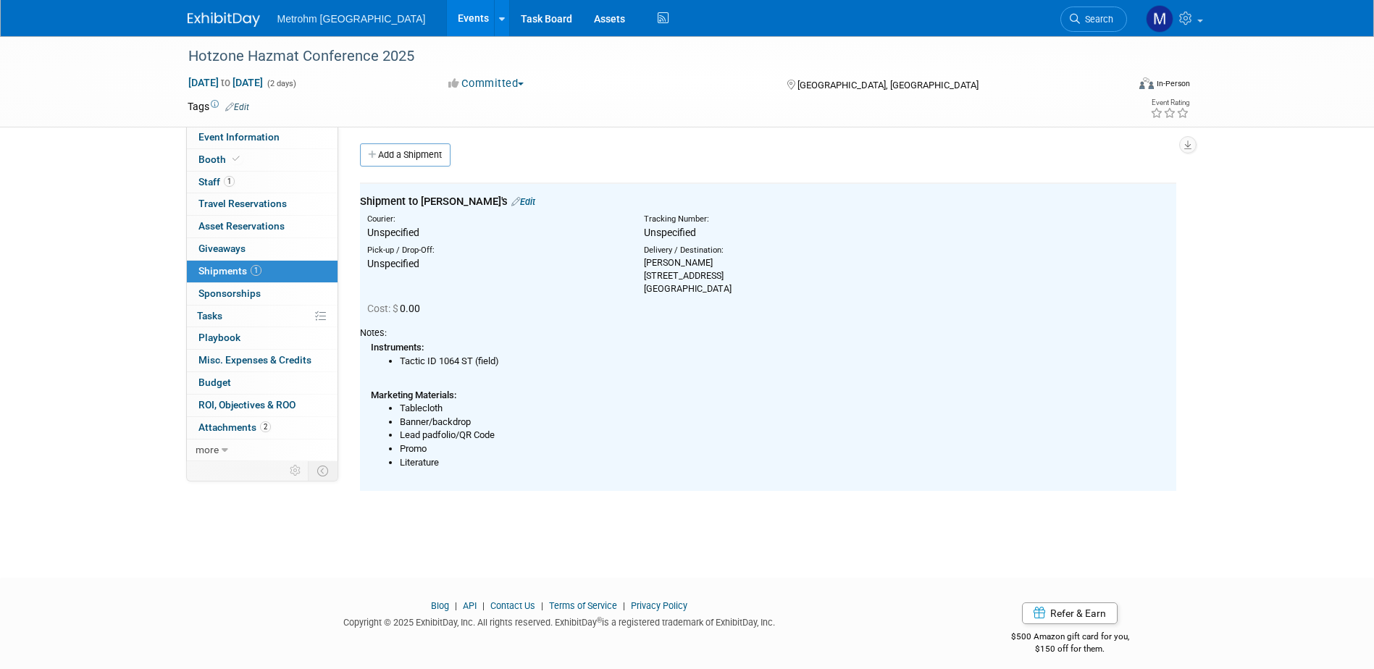
scroll to position [0, 0]
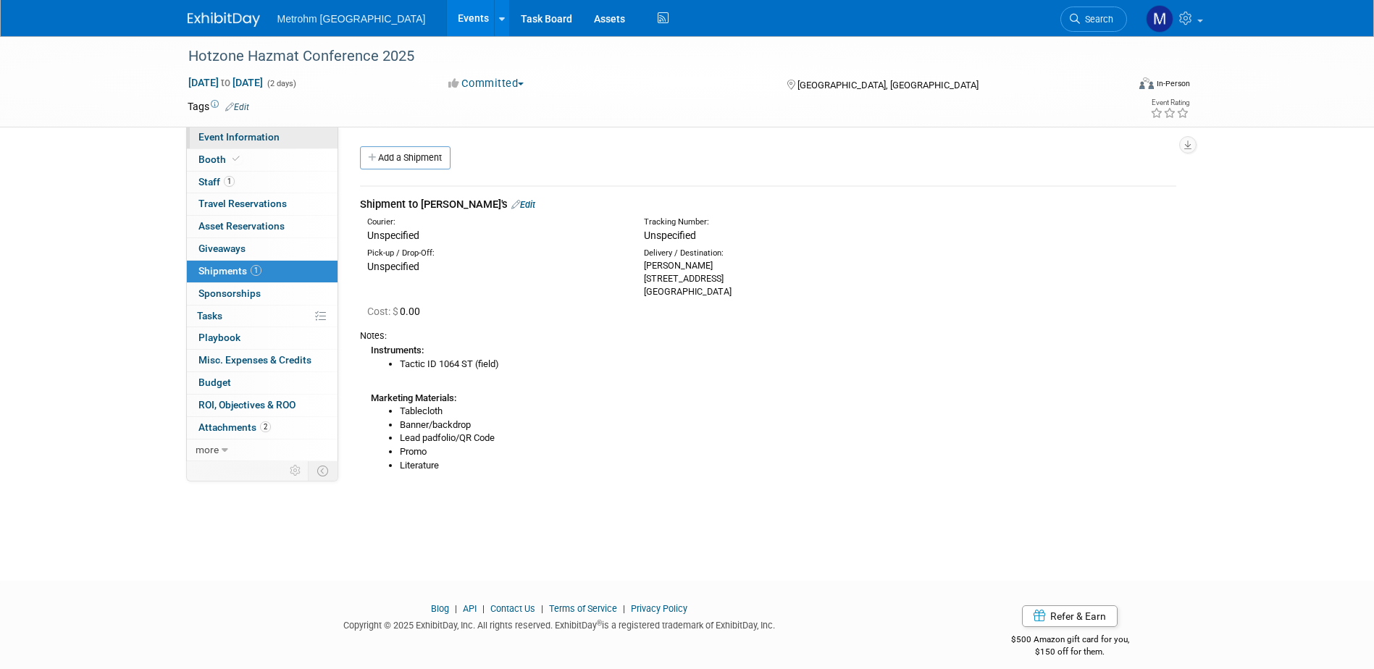
click at [256, 142] on span "Event Information" at bounding box center [238, 137] width 81 height 12
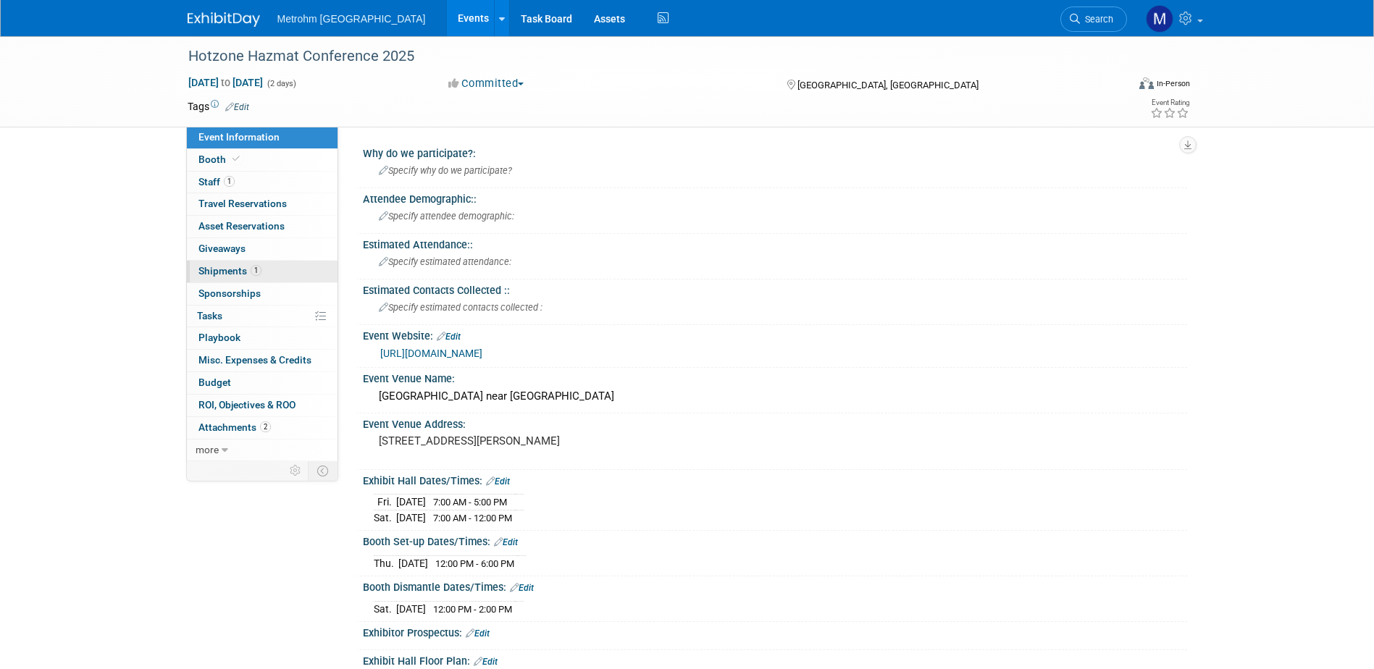
click at [210, 268] on span "Shipments 1" at bounding box center [229, 271] width 63 height 12
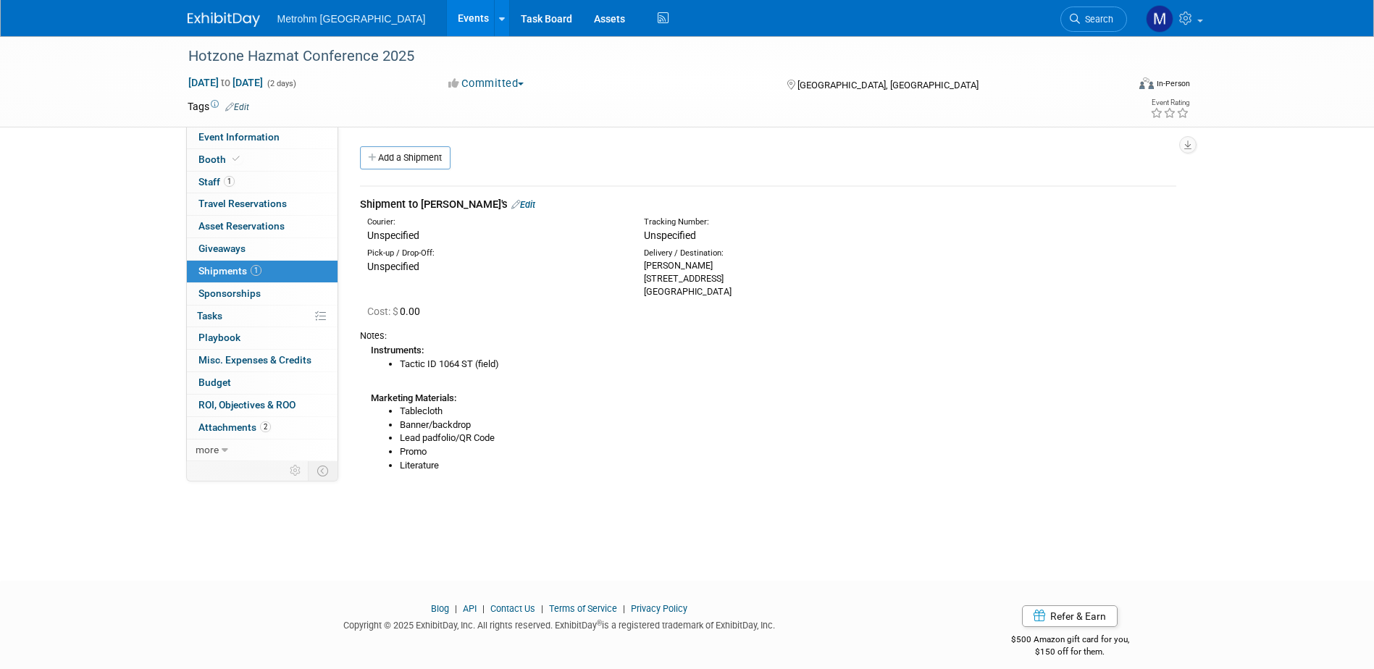
click at [225, 20] on img at bounding box center [224, 19] width 72 height 14
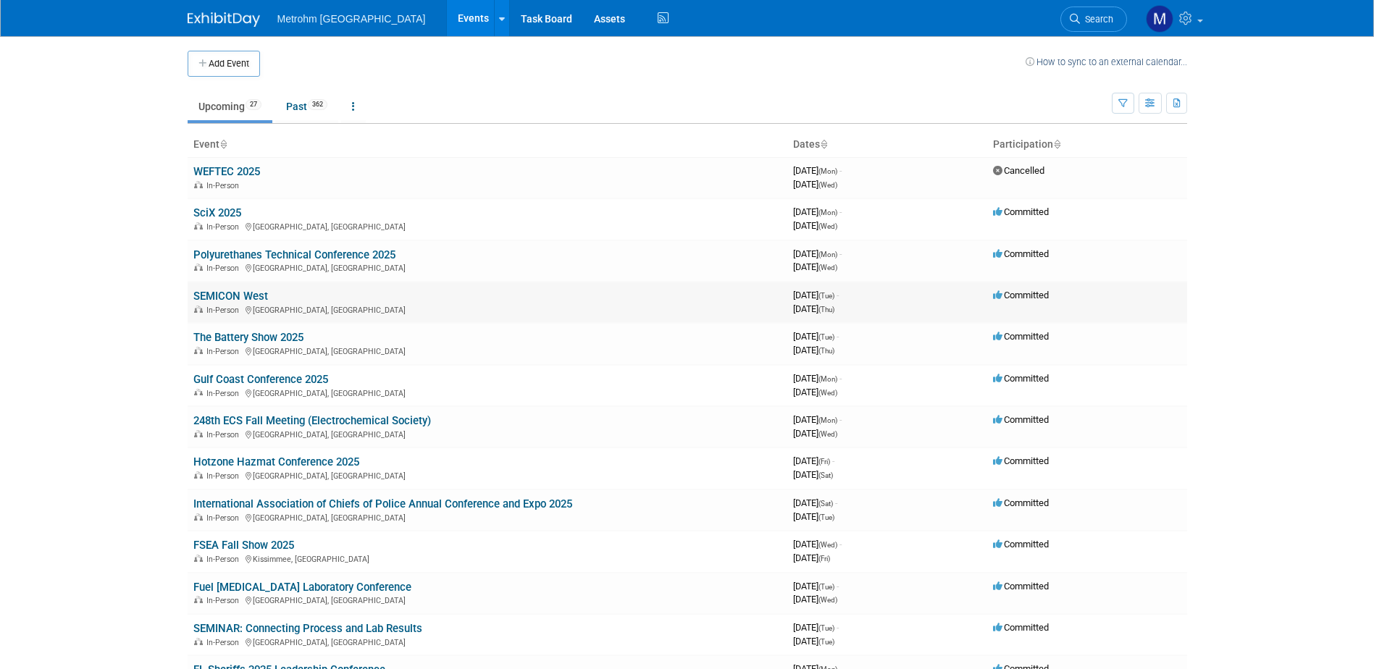
click at [229, 288] on td "SEMICON West In-Person [GEOGRAPHIC_DATA], [GEOGRAPHIC_DATA]" at bounding box center [488, 302] width 600 height 41
click at [229, 293] on link "SEMICON West" at bounding box center [230, 296] width 75 height 13
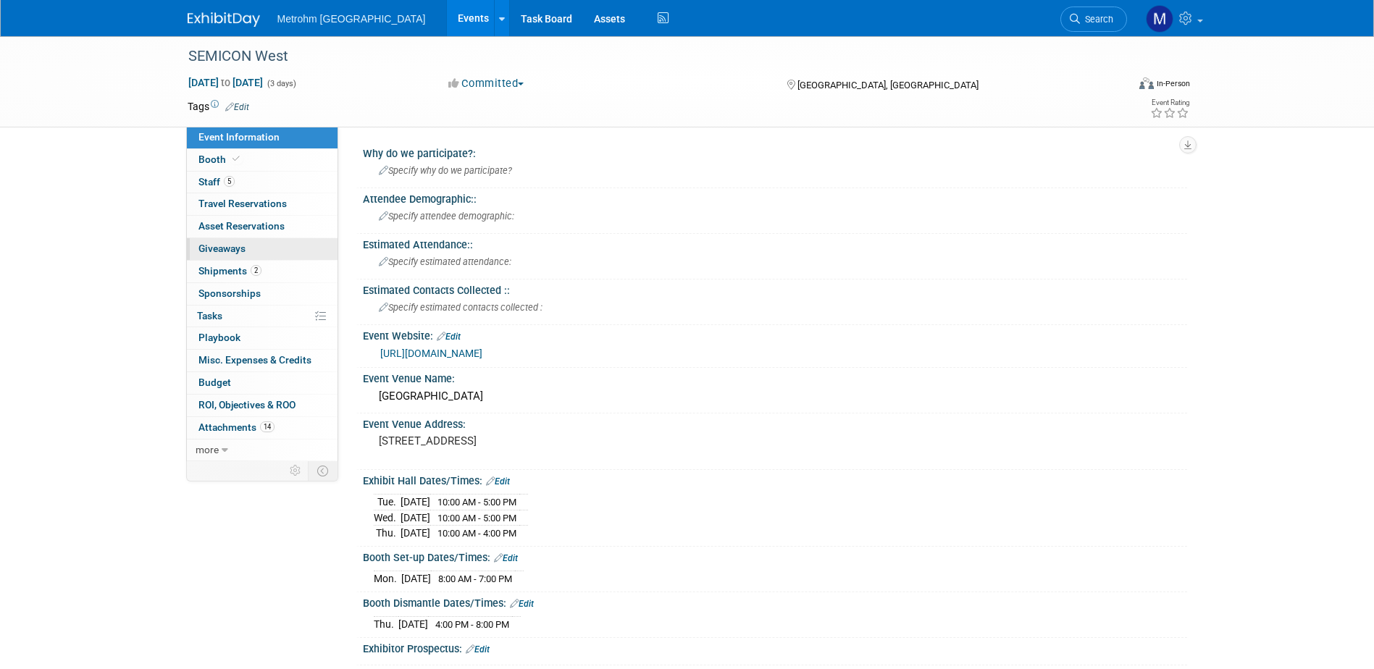
click at [270, 258] on link "0 Giveaways 0" at bounding box center [262, 249] width 151 height 22
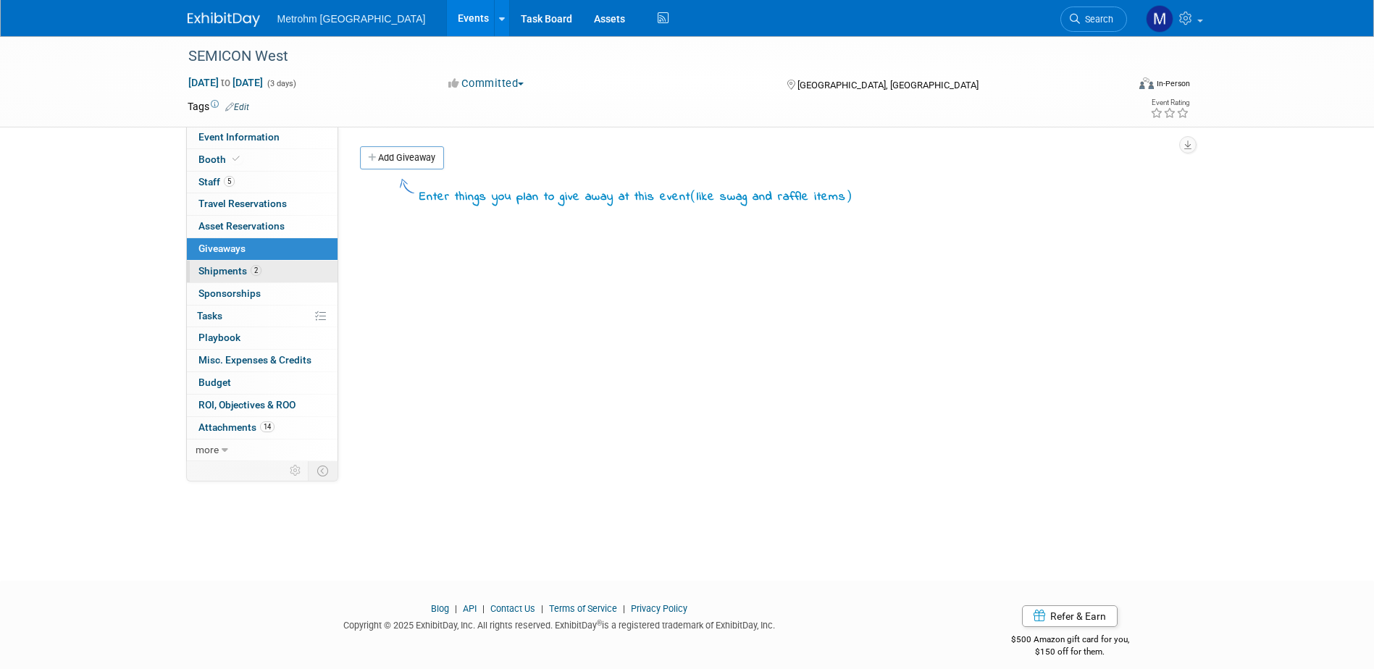
click at [270, 265] on link "2 Shipments 2" at bounding box center [262, 272] width 151 height 22
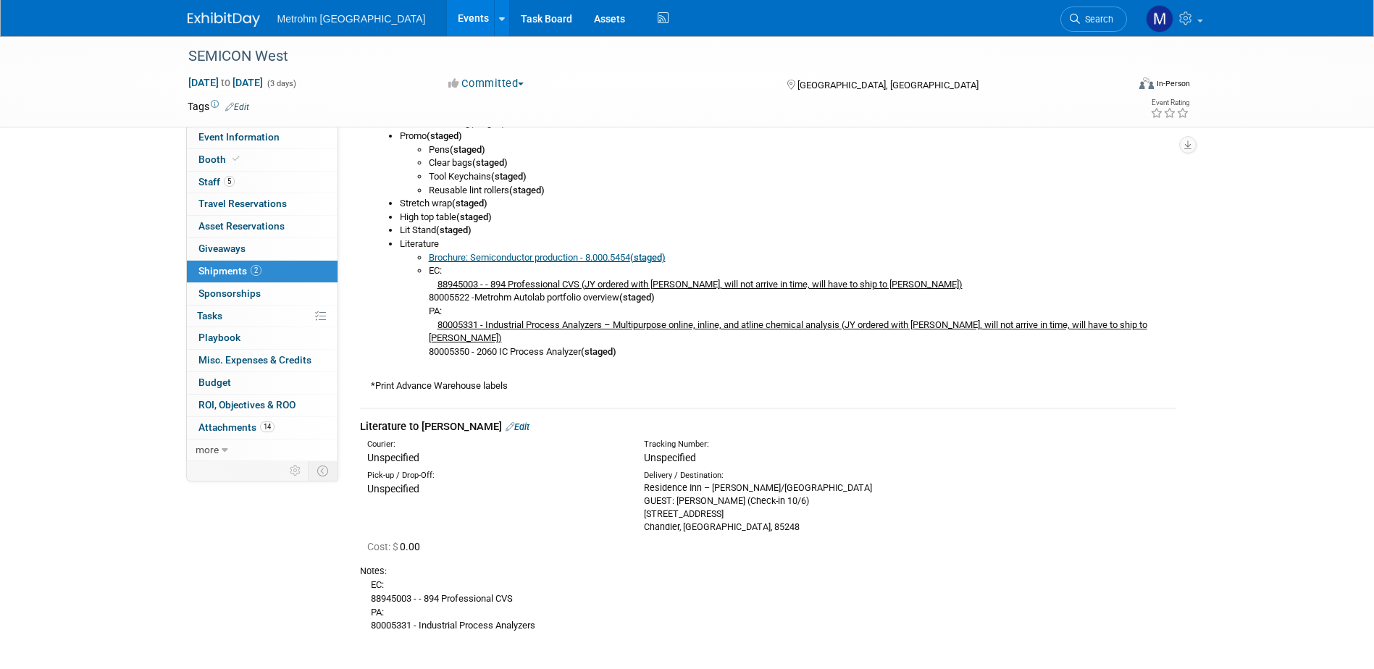
scroll to position [686, 0]
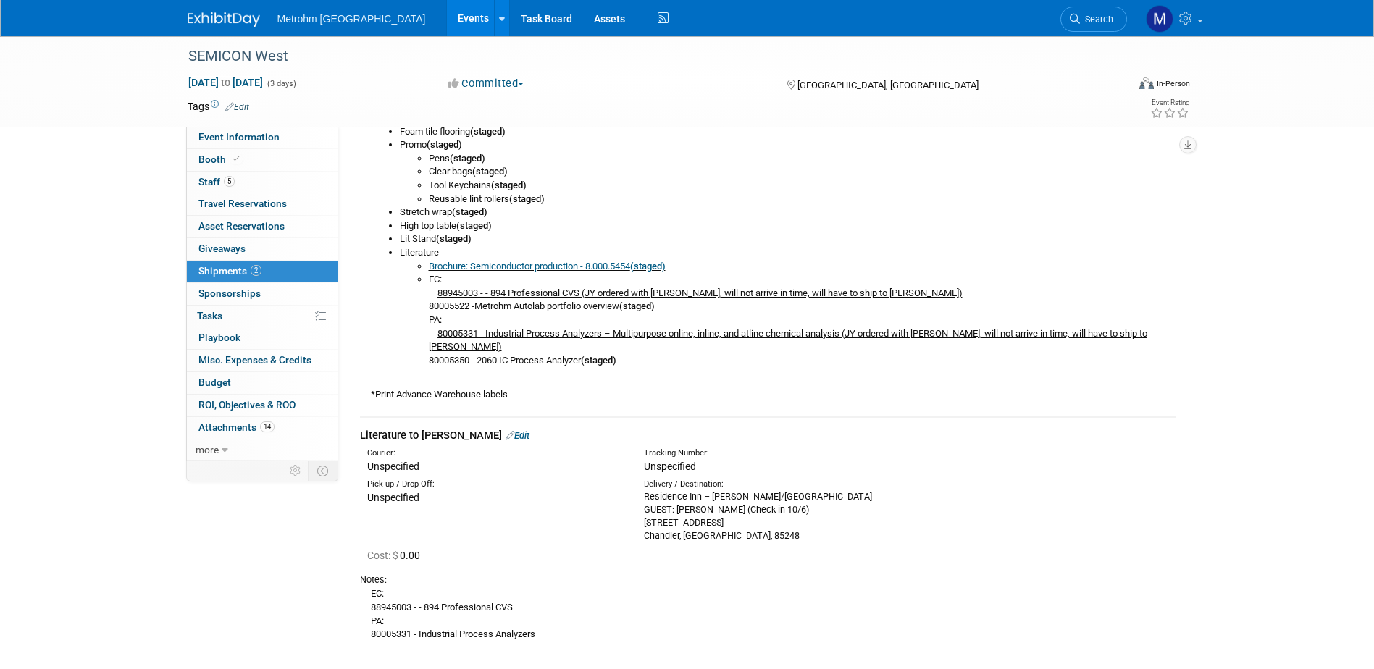
click at [506, 439] on link "Edit" at bounding box center [518, 435] width 24 height 11
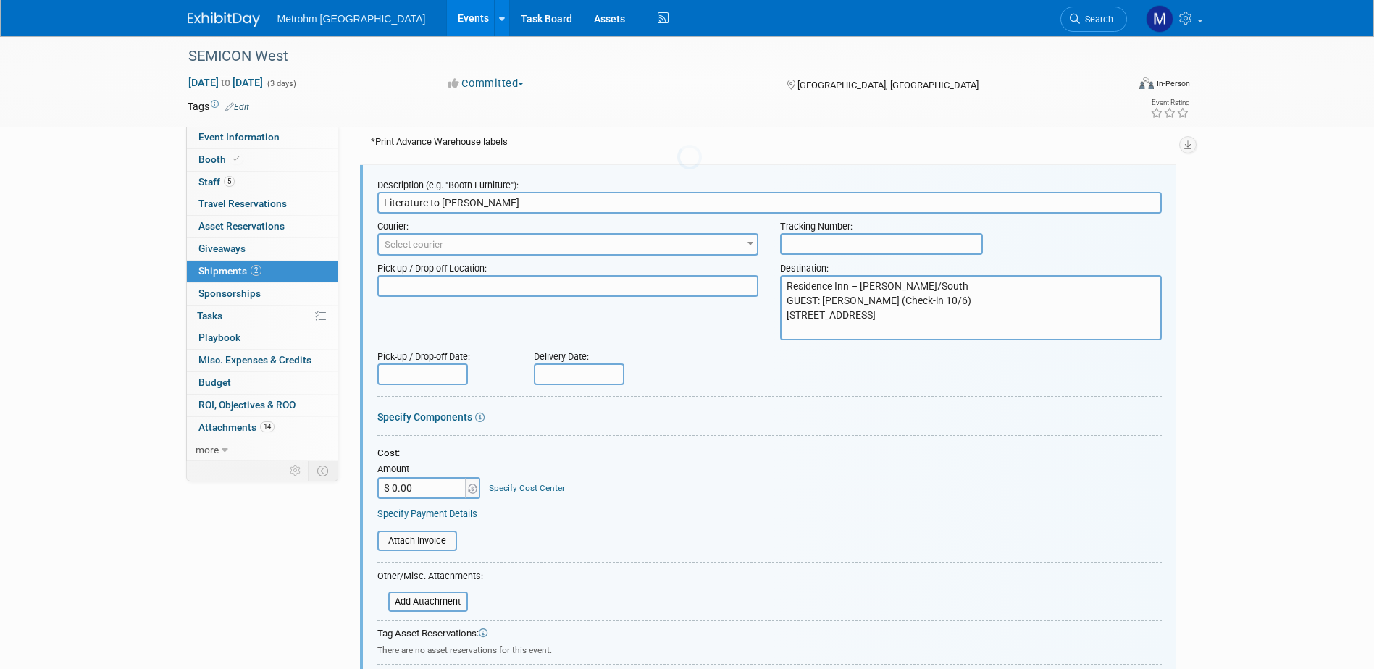
scroll to position [0, 0]
click at [799, 243] on input "text" at bounding box center [881, 244] width 203 height 22
paste input "1Z8R882Y0300022675"
type input "1Z8R882Y0300022675"
click at [619, 256] on div "Pick-up / Drop-off Location:" at bounding box center [568, 266] width 382 height 20
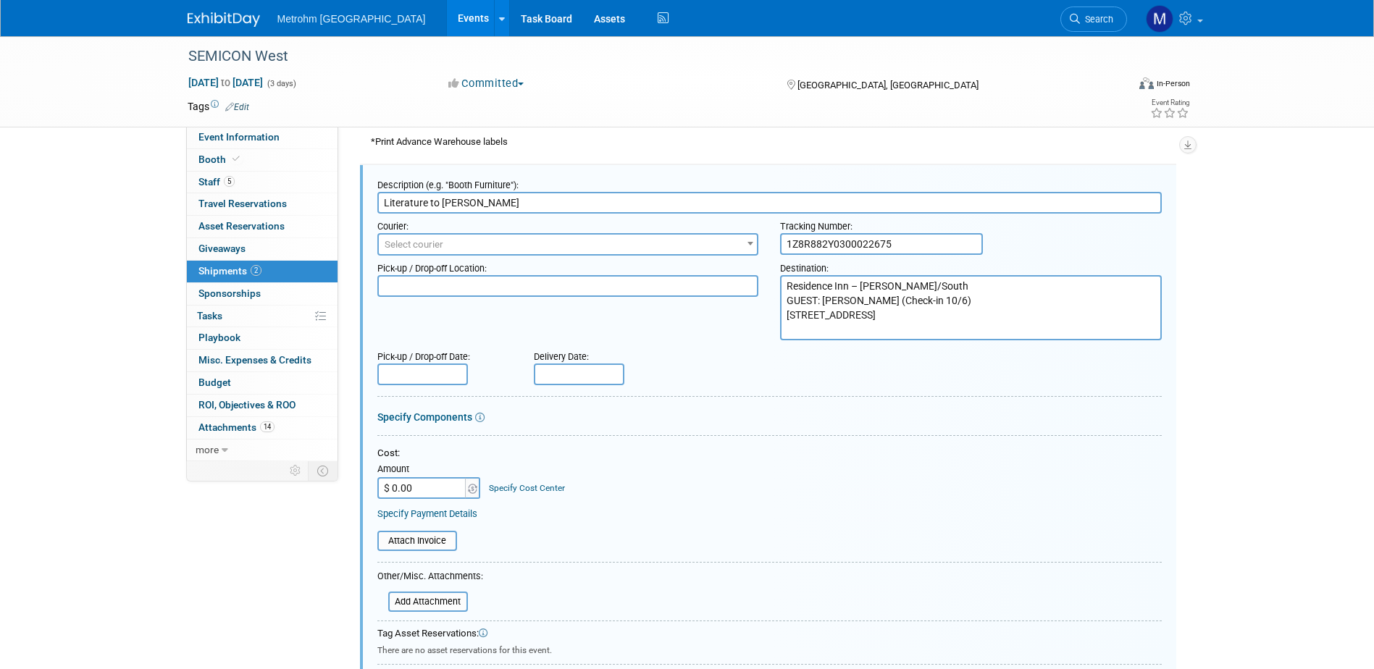
click at [619, 248] on span "Select courier" at bounding box center [568, 245] width 379 height 20
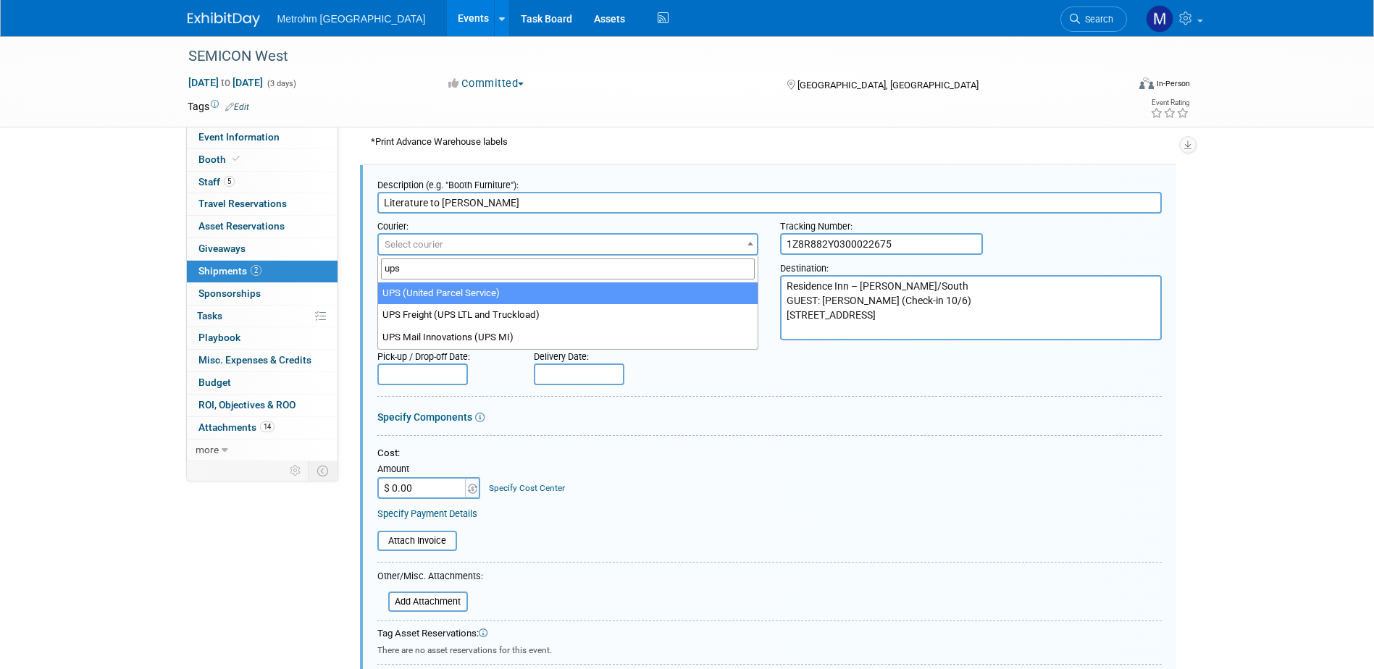
type input "ups"
select select "508"
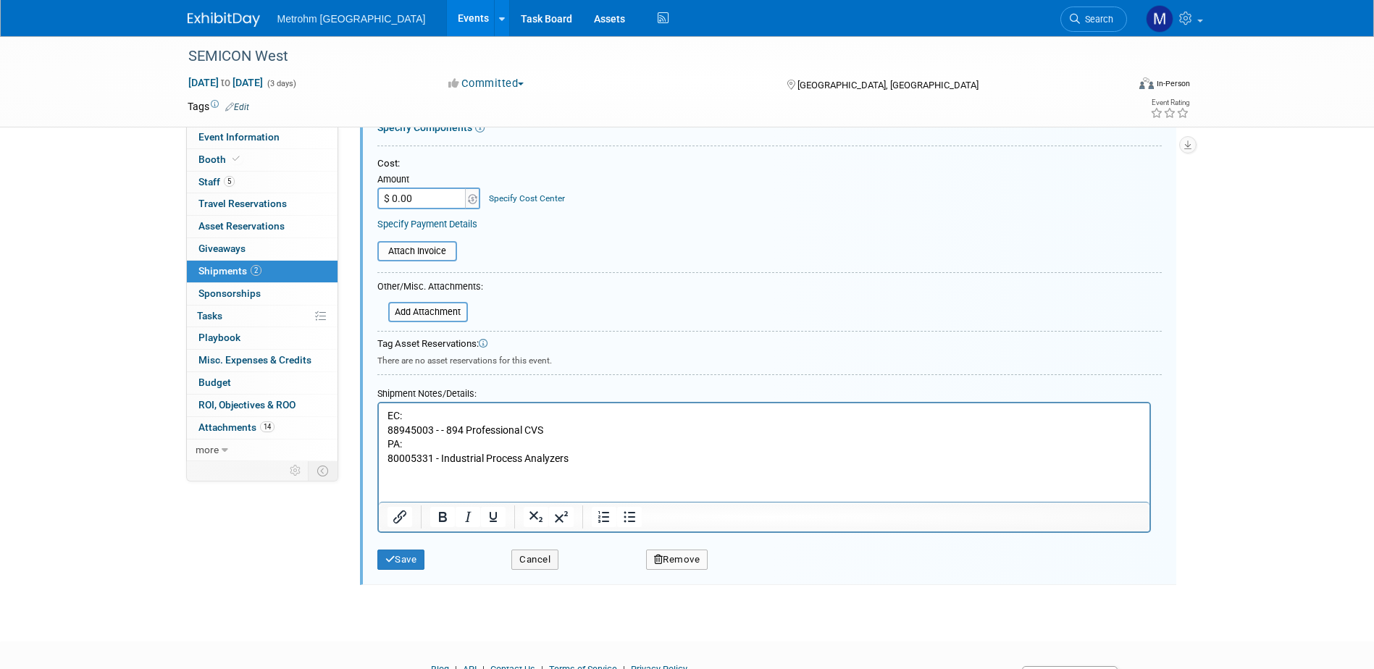
scroll to position [1302, 0]
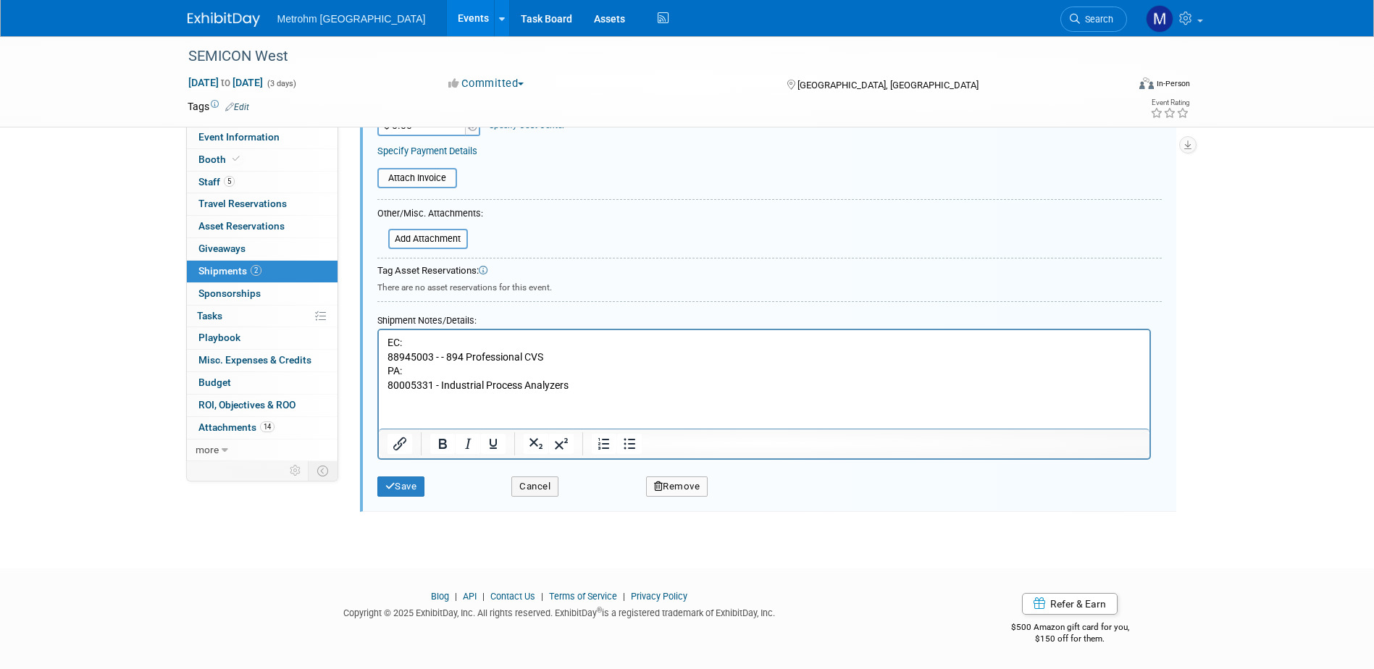
click at [402, 501] on div "Save Cancel Remove" at bounding box center [769, 482] width 784 height 44
click at [403, 487] on button "Save" at bounding box center [401, 487] width 48 height 20
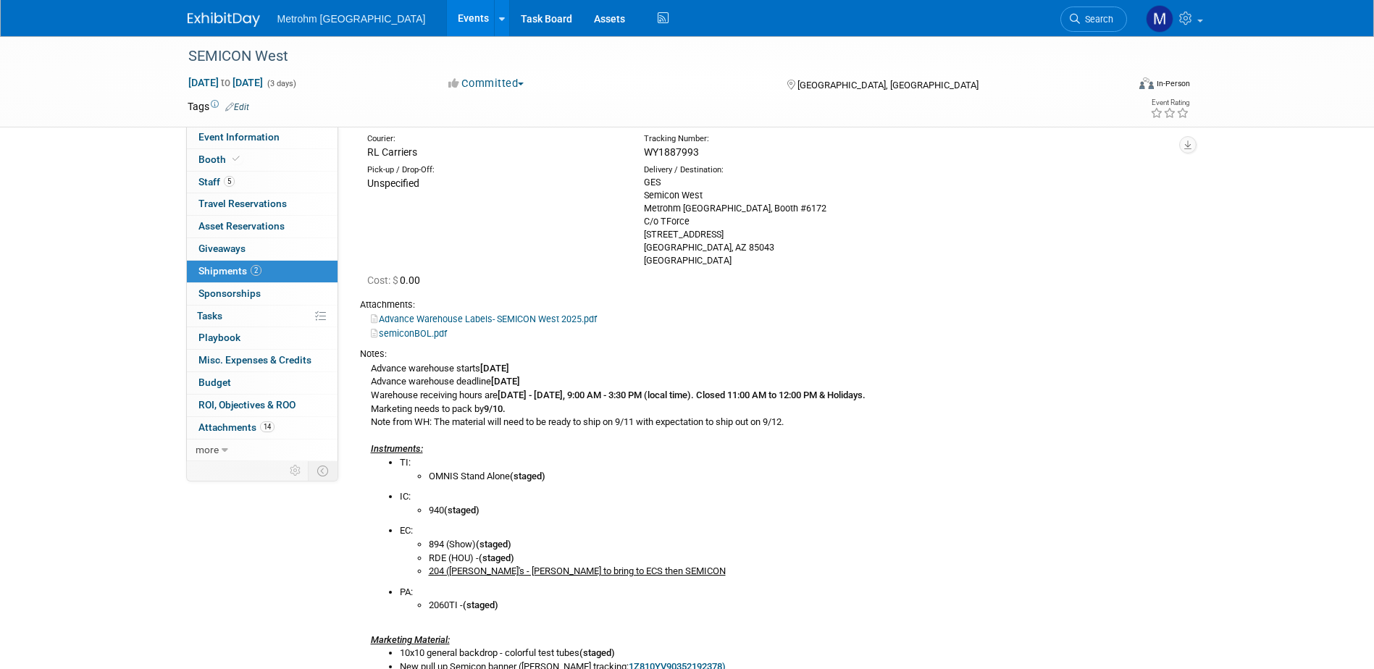
scroll to position [34, 0]
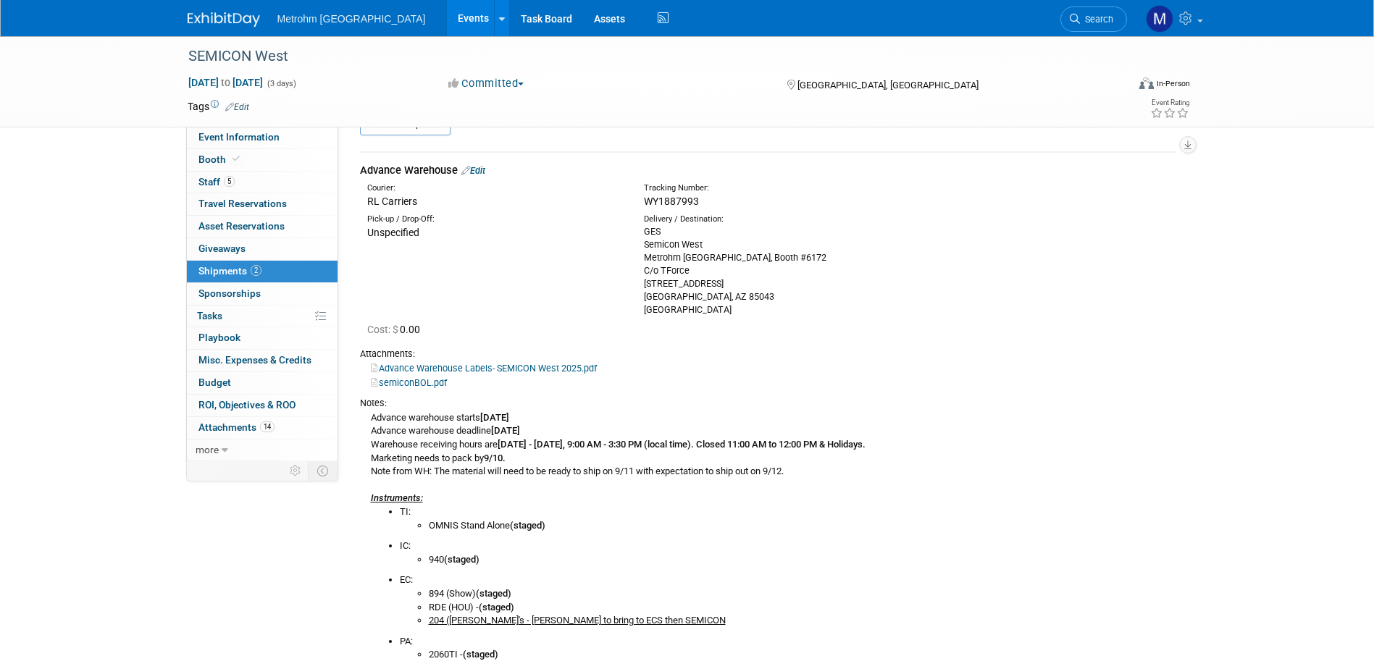
click at [210, 22] on img at bounding box center [224, 19] width 72 height 14
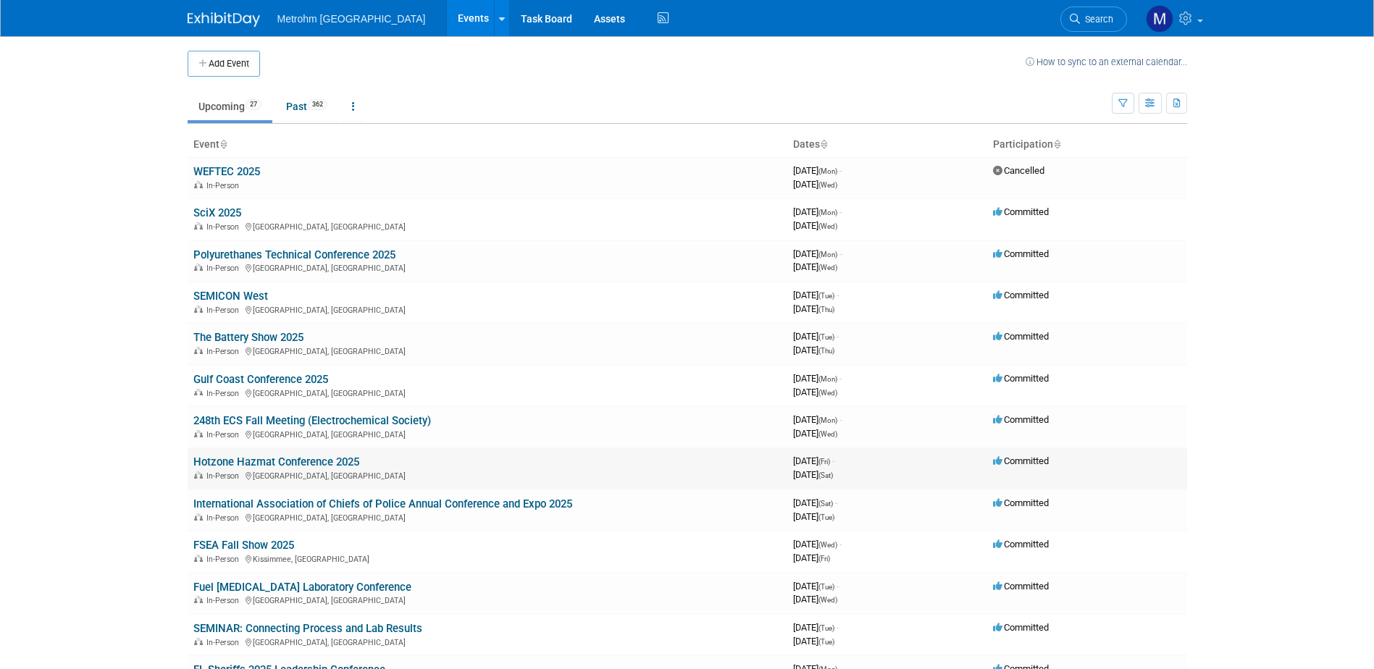
click at [290, 458] on link "Hotzone Hazmat Conference 2025" at bounding box center [276, 462] width 166 height 13
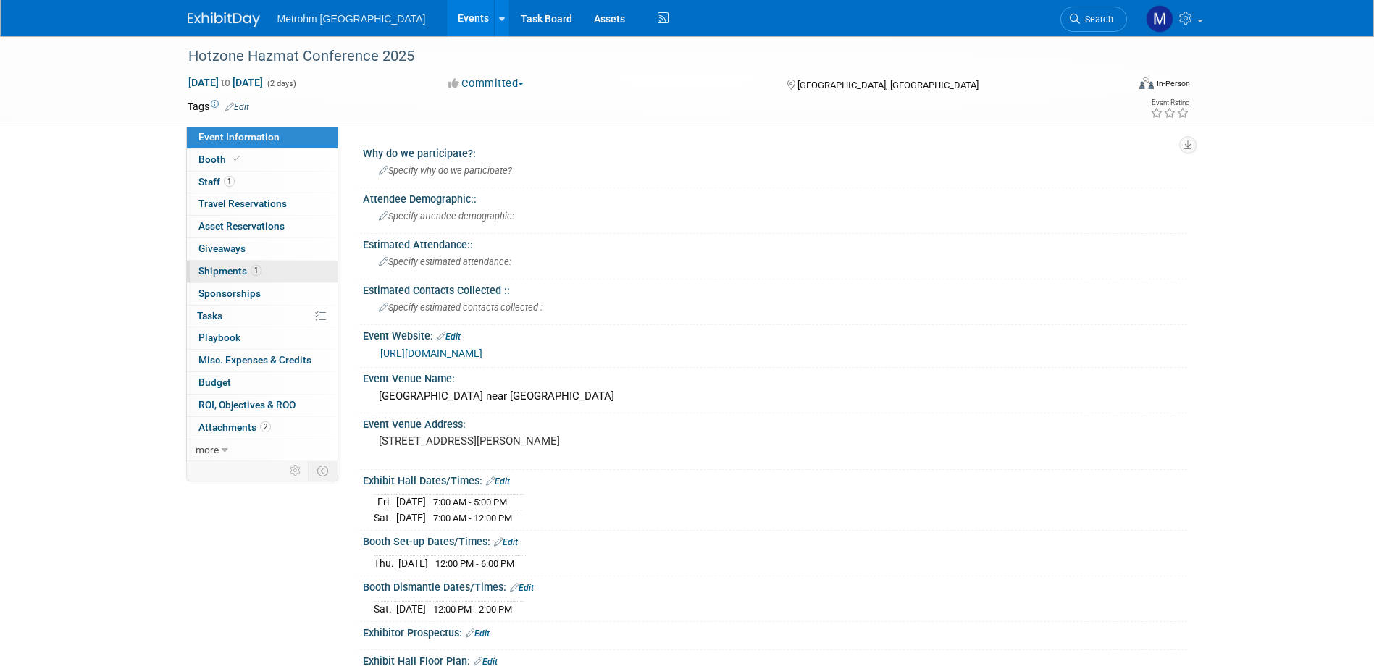
click at [275, 275] on link "1 Shipments 1" at bounding box center [262, 272] width 151 height 22
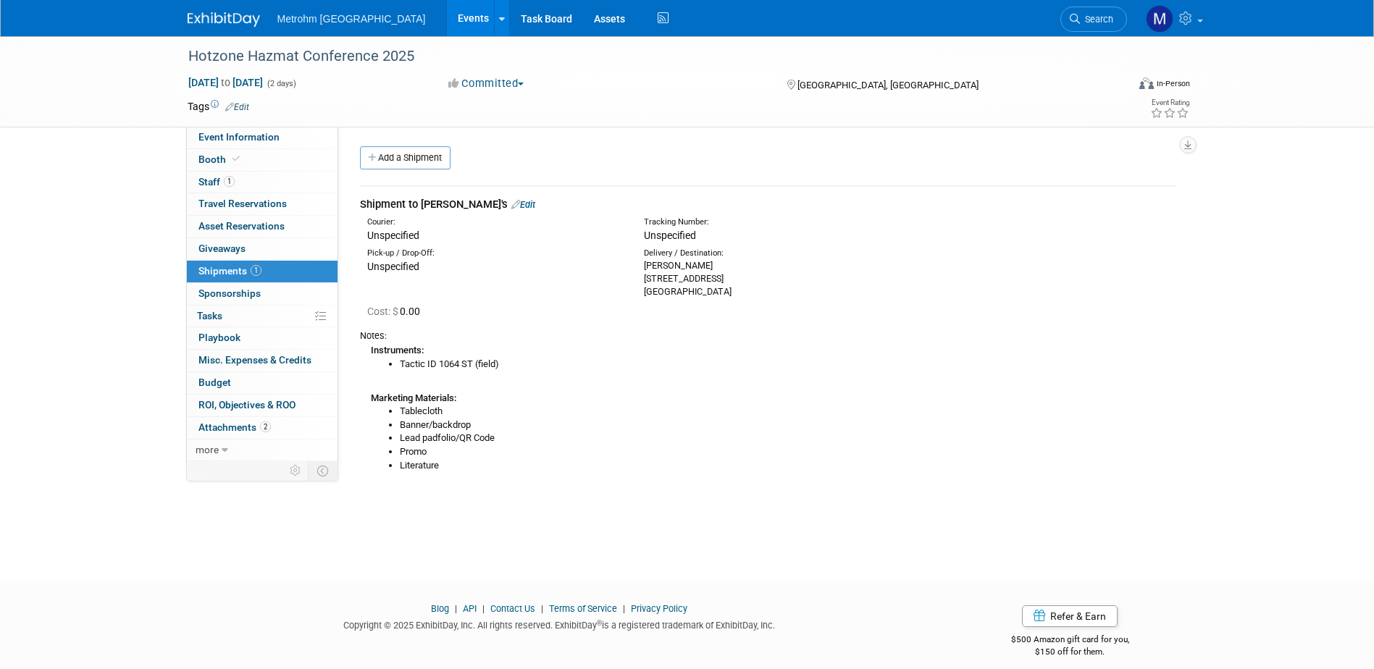
click at [511, 206] on link "Edit" at bounding box center [523, 204] width 24 height 11
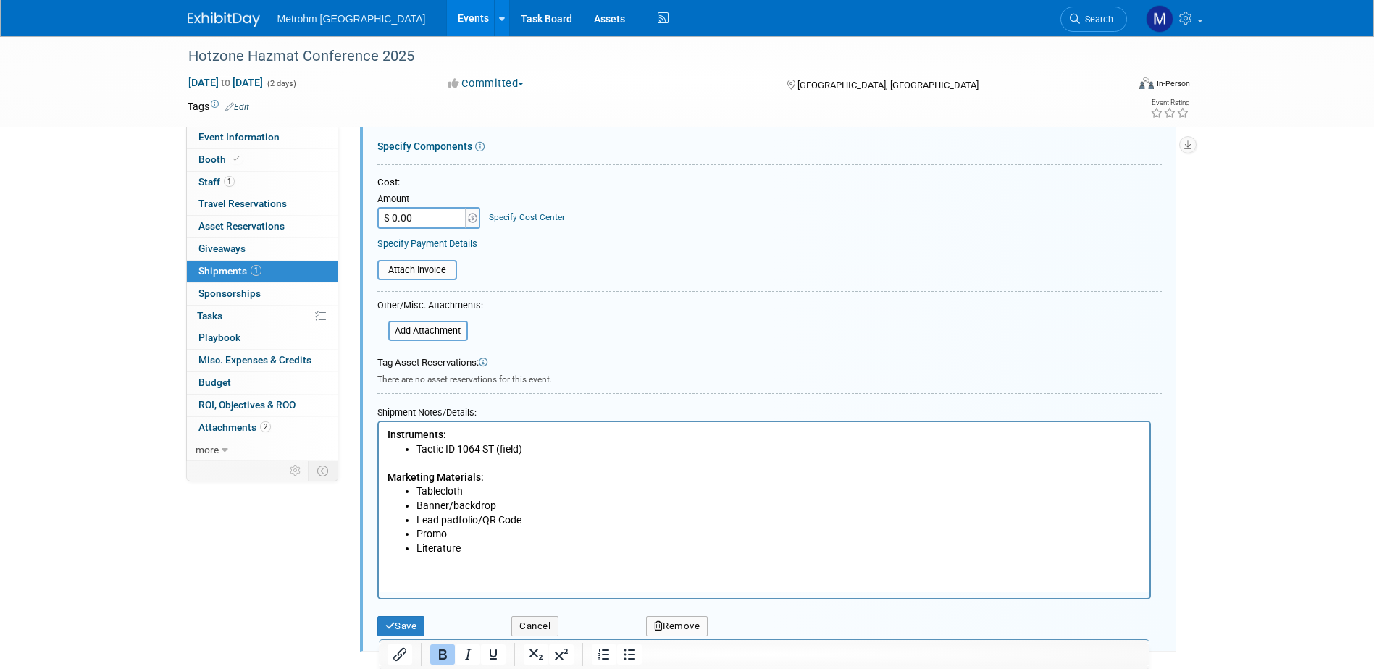
scroll to position [384, 0]
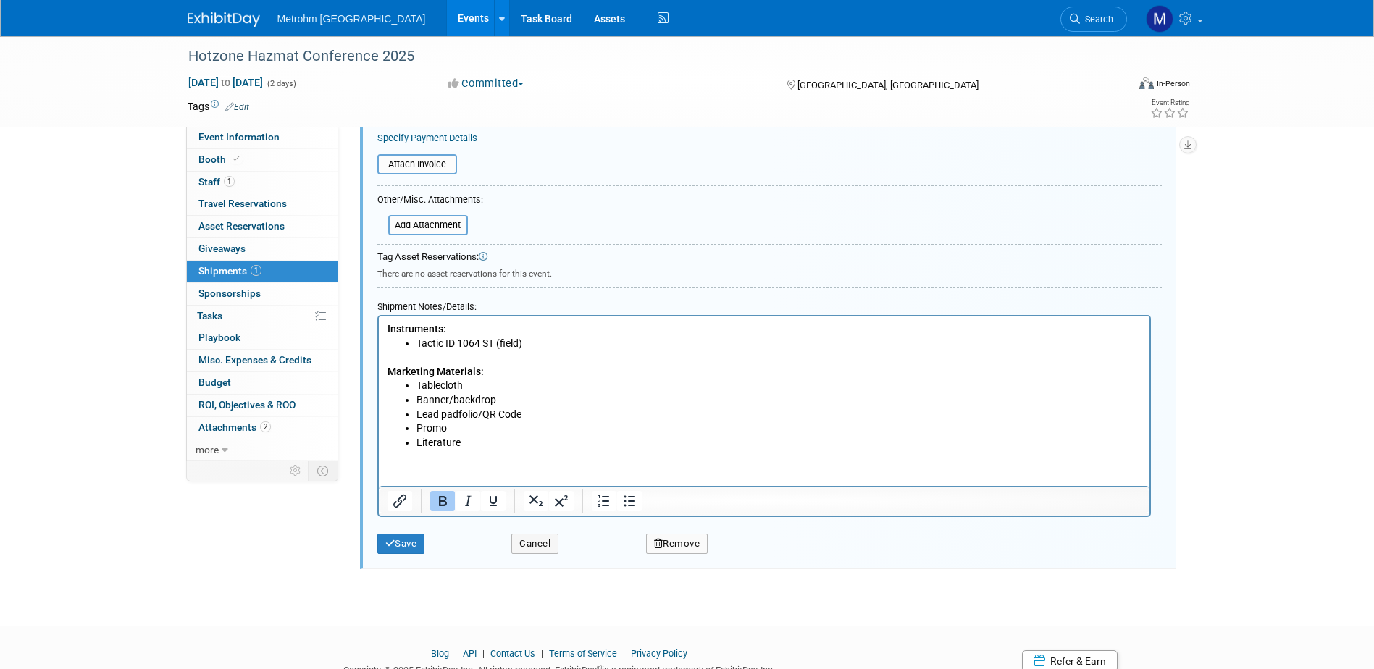
click at [496, 445] on li "Literature" at bounding box center [778, 443] width 725 height 14
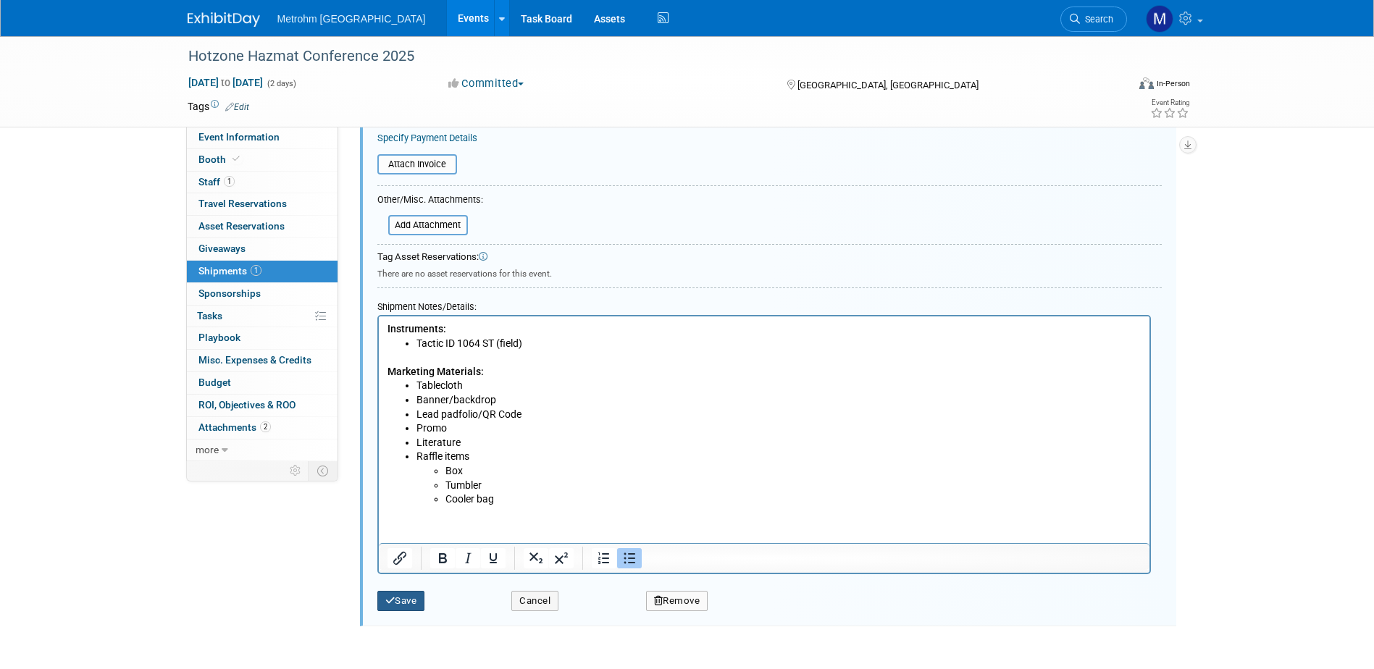
click at [396, 592] on button "Save" at bounding box center [401, 601] width 48 height 20
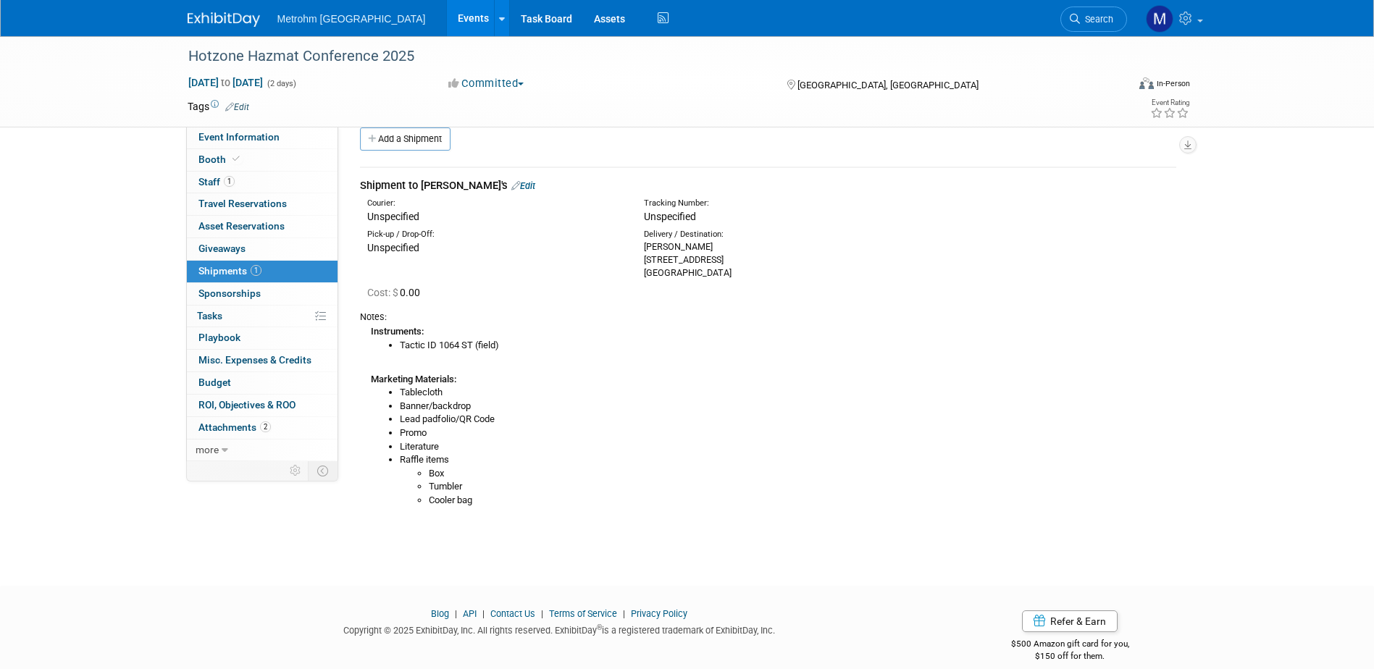
scroll to position [0, 0]
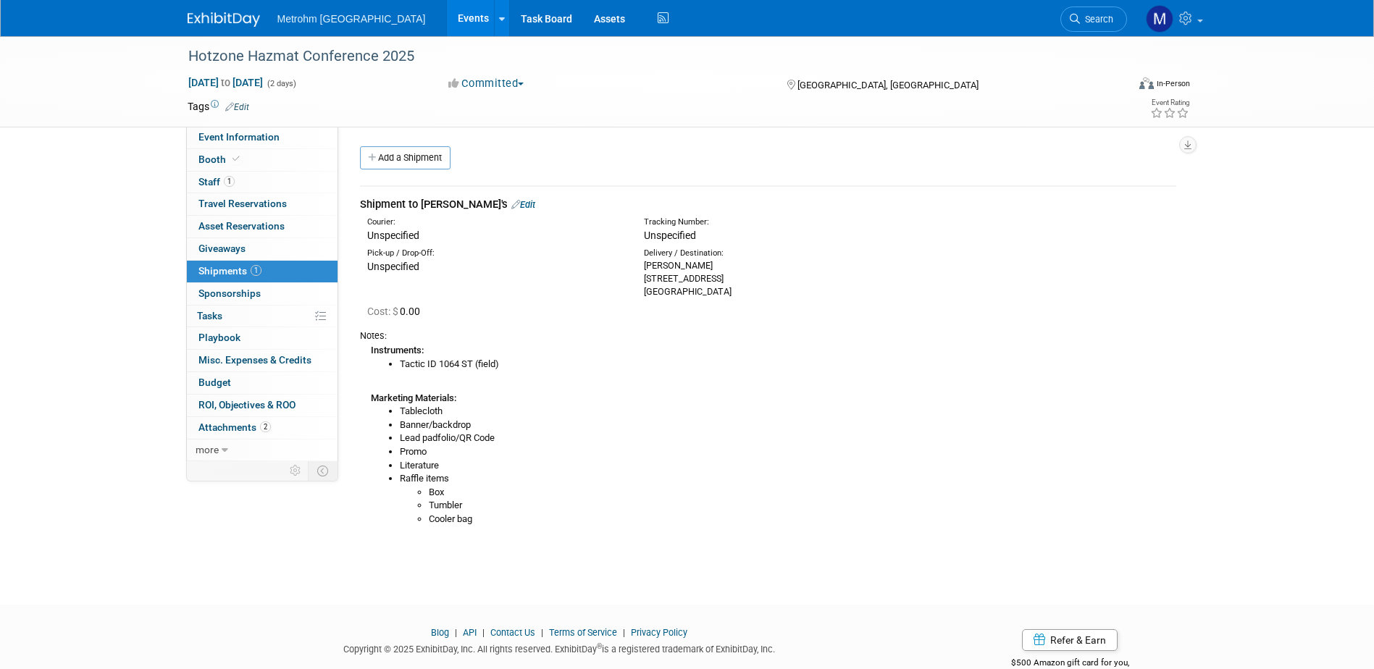
click at [239, 11] on link at bounding box center [233, 13] width 90 height 12
